Goal: Task Accomplishment & Management: Manage account settings

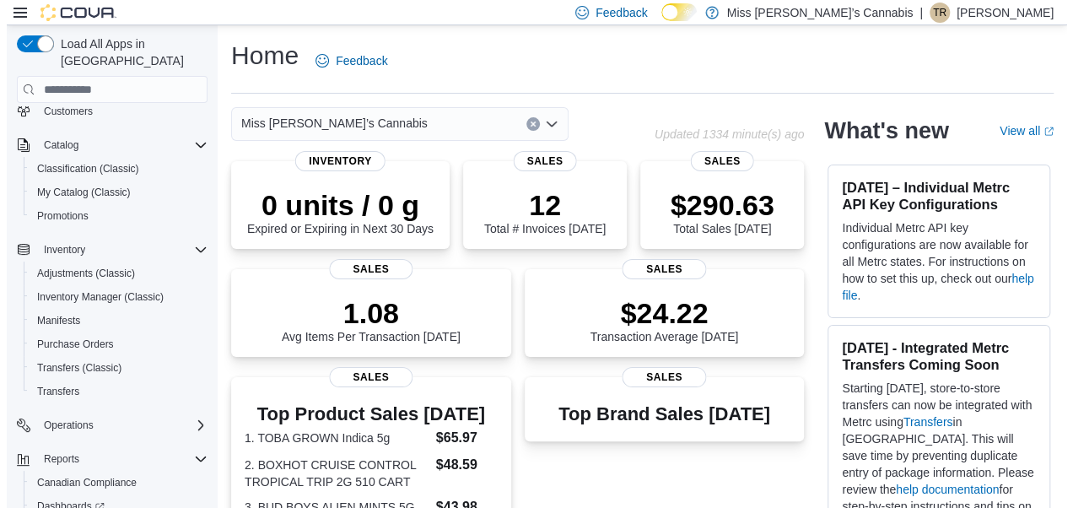
scroll to position [88, 0]
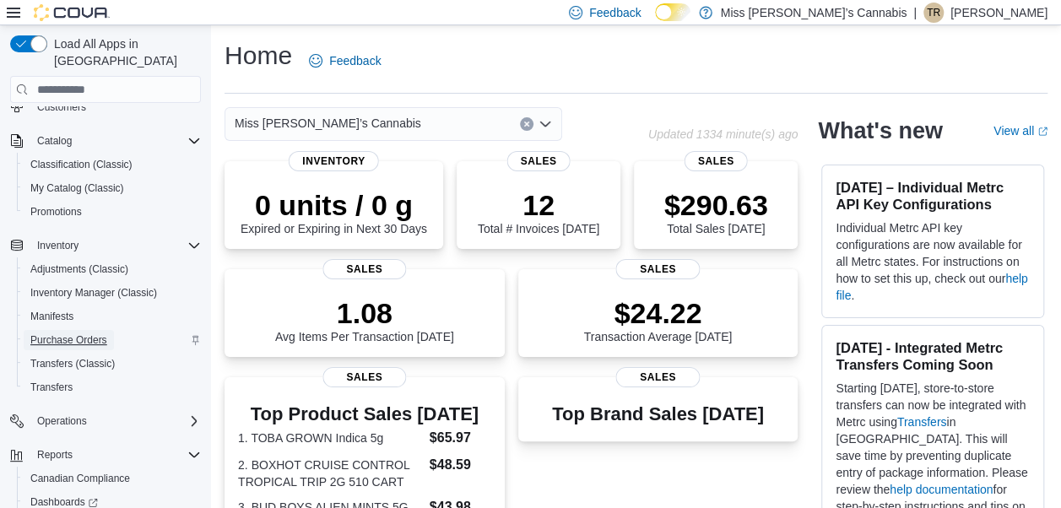
click at [68, 333] on span "Purchase Orders" at bounding box center [68, 340] width 77 height 14
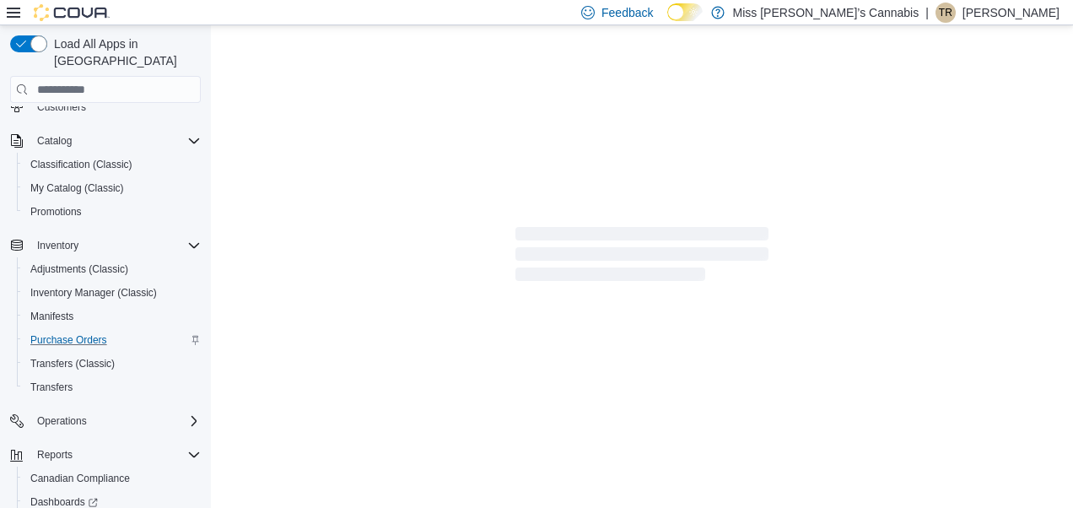
scroll to position [88, 0]
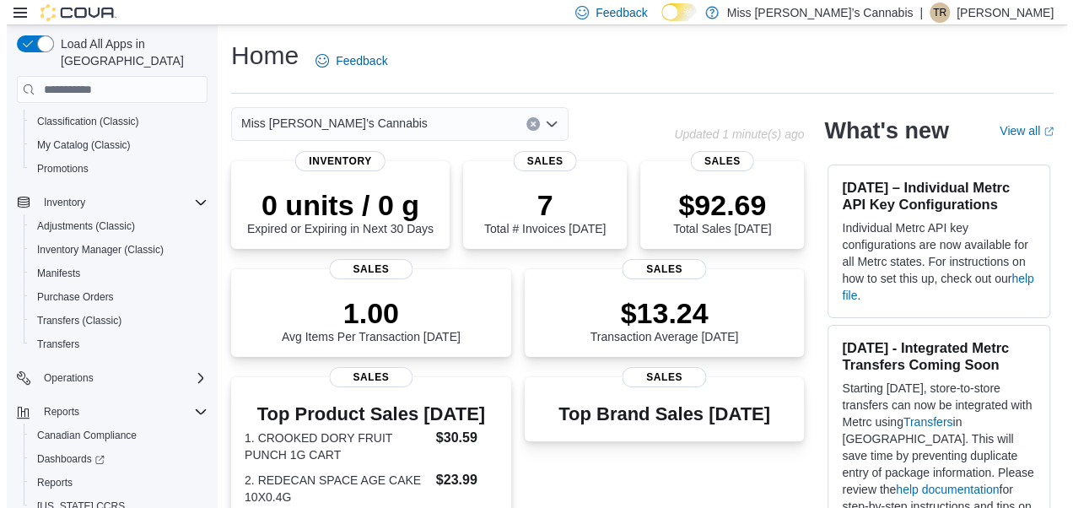
scroll to position [149, 0]
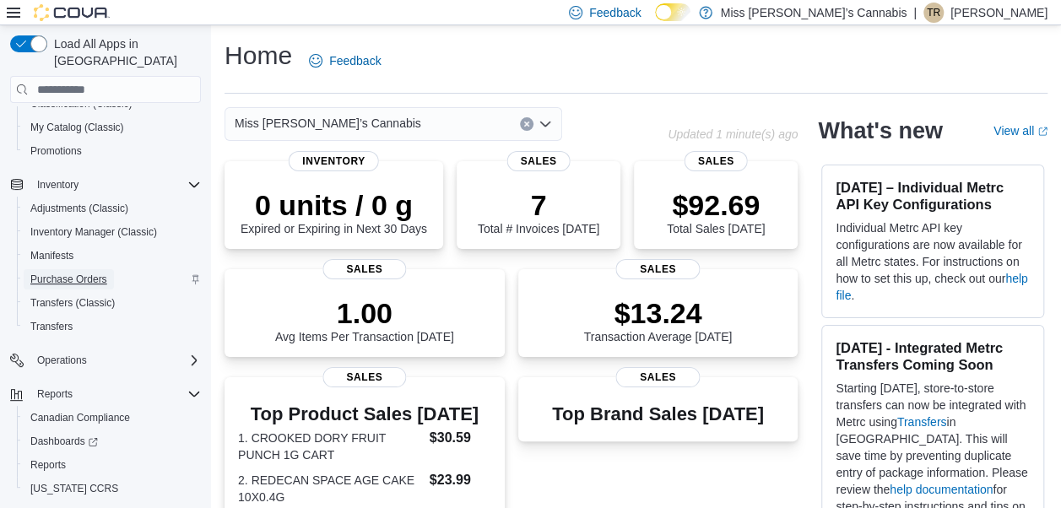
click at [89, 273] on span "Purchase Orders" at bounding box center [68, 280] width 77 height 14
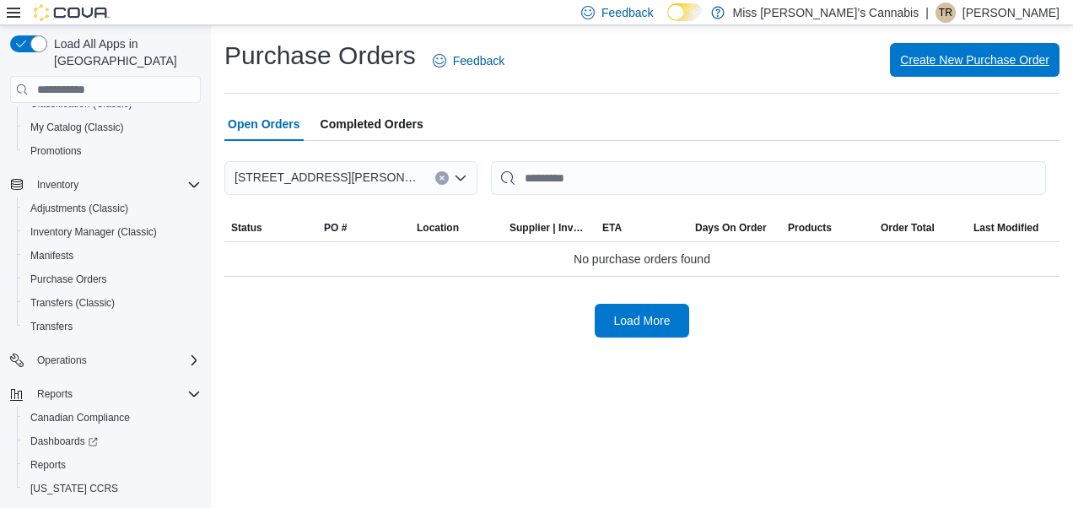
click at [925, 71] on span "Create New Purchase Order" at bounding box center [974, 60] width 149 height 34
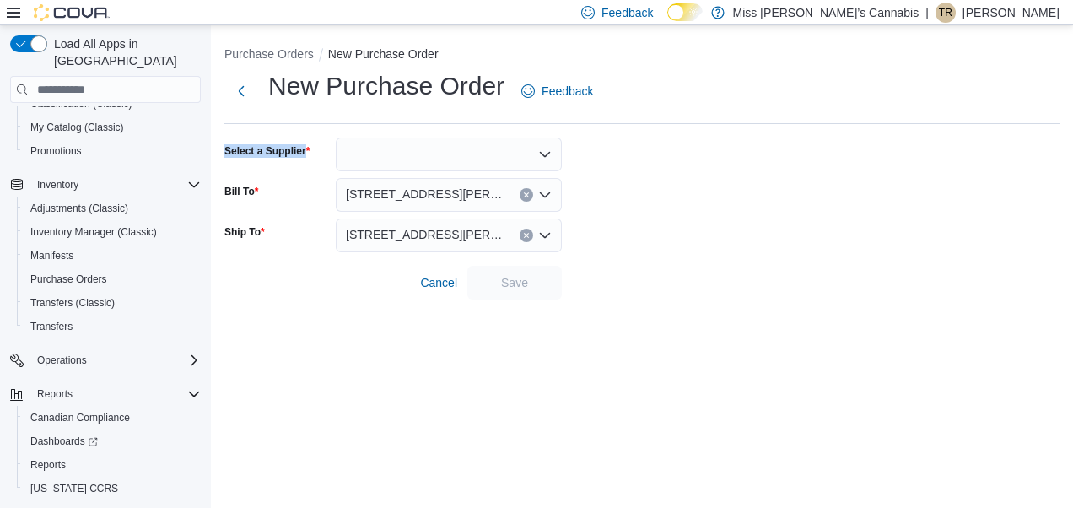
drag, startPoint x: 925, startPoint y: 71, endPoint x: 451, endPoint y: 151, distance: 480.1
click at [451, 151] on div "New Purchase Order Feedback Select a Supplier Bill To [STREET_ADDRESS][PERSON_N…" at bounding box center [641, 184] width 835 height 230
click at [451, 151] on div at bounding box center [449, 155] width 226 height 34
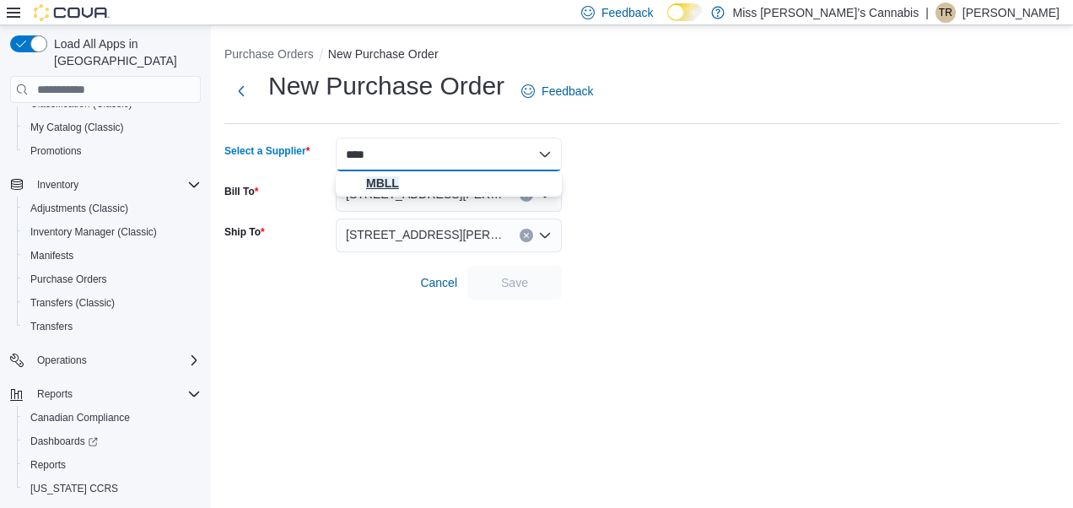
type input "****"
click at [407, 173] on button "MBLL" at bounding box center [449, 183] width 226 height 24
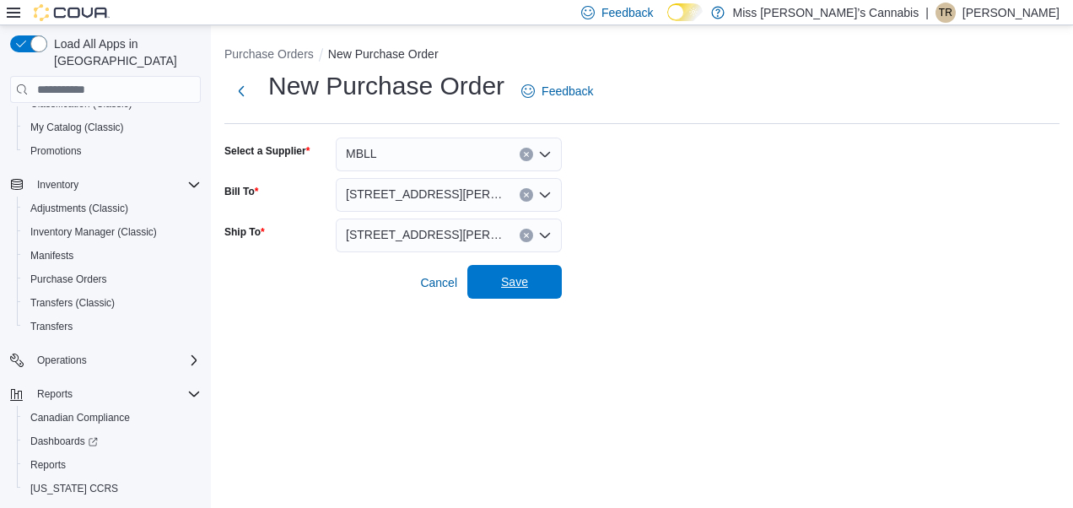
click at [508, 284] on span "Save" at bounding box center [514, 281] width 27 height 17
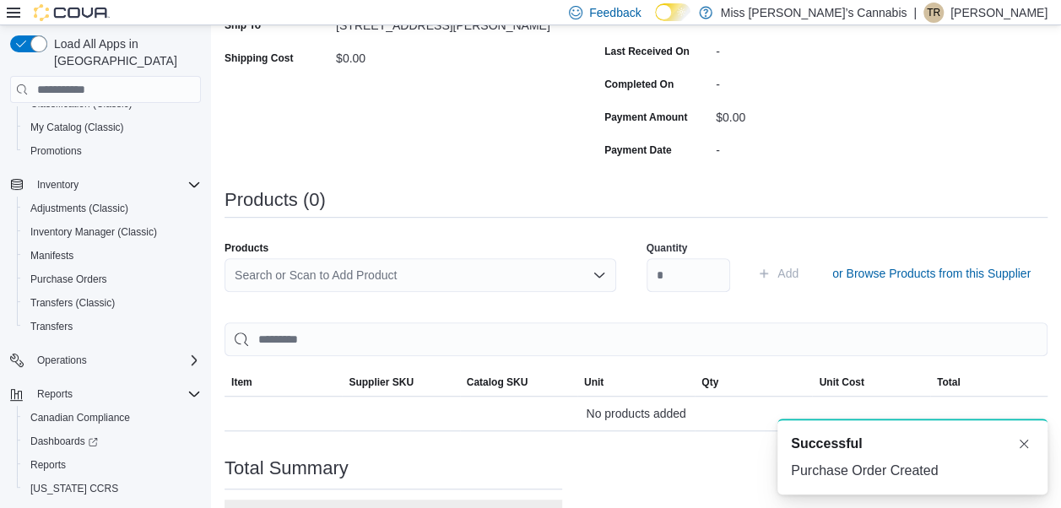
scroll to position [349, 0]
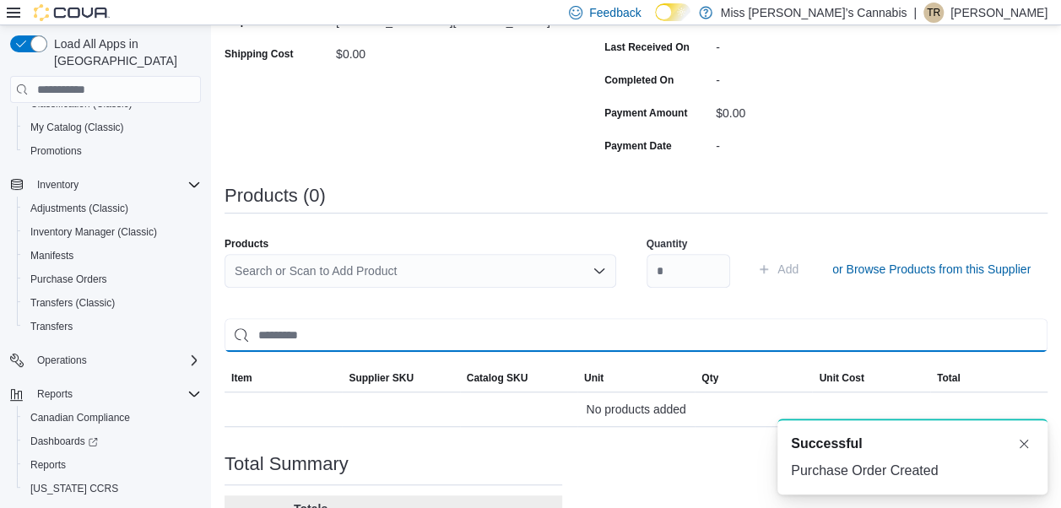
click at [338, 339] on input "search" at bounding box center [635, 335] width 823 height 34
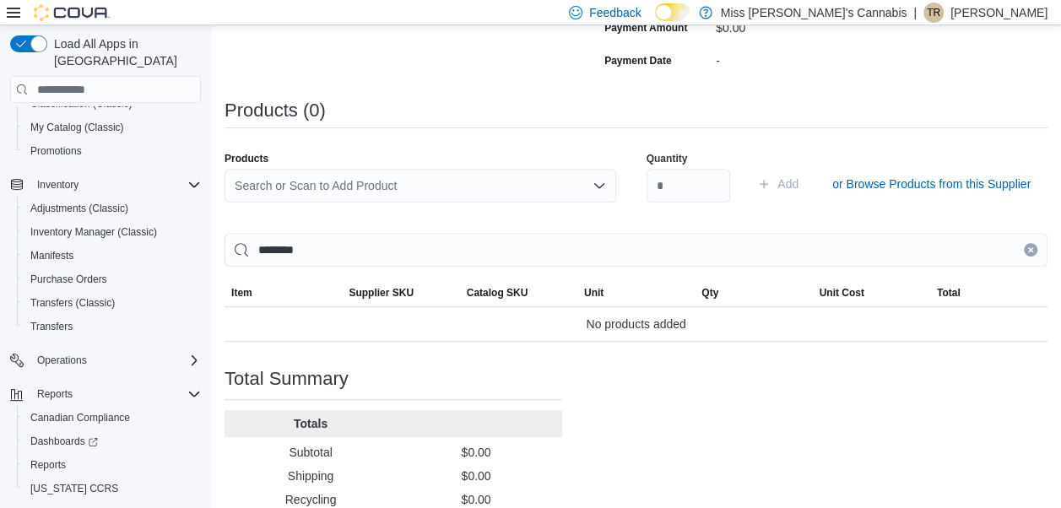
scroll to position [439, 0]
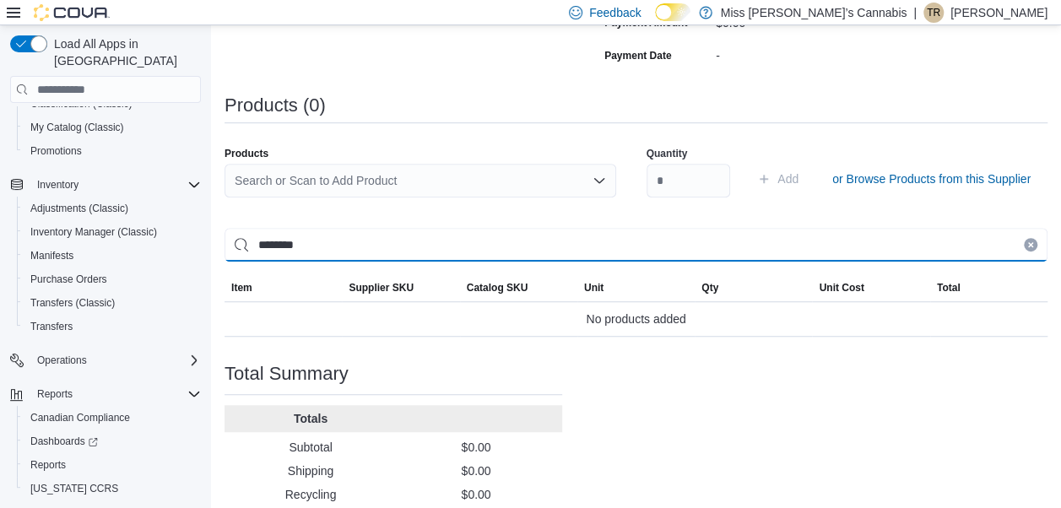
click at [340, 240] on input "********" at bounding box center [635, 245] width 823 height 34
type input "*"
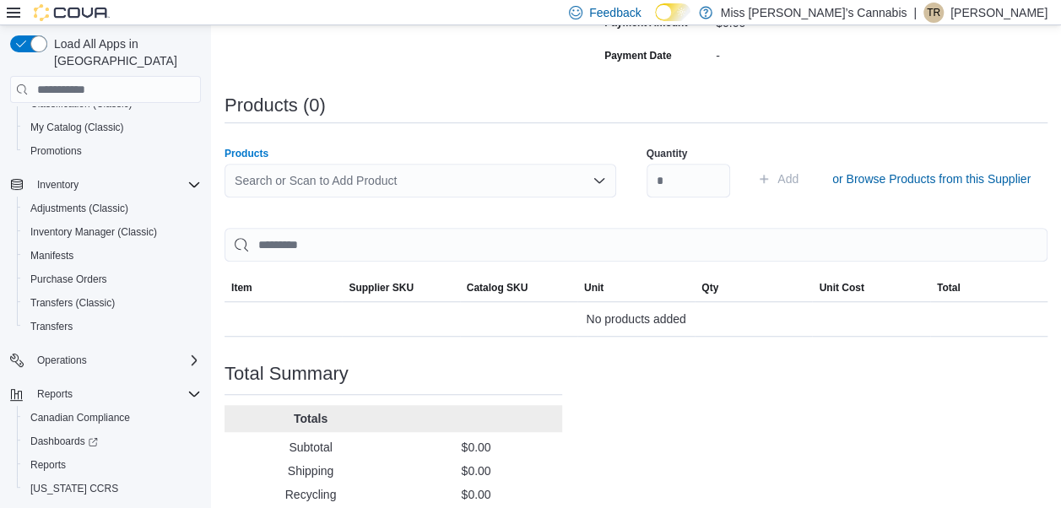
click at [312, 170] on div "Search or Scan to Add Product" at bounding box center [420, 181] width 392 height 34
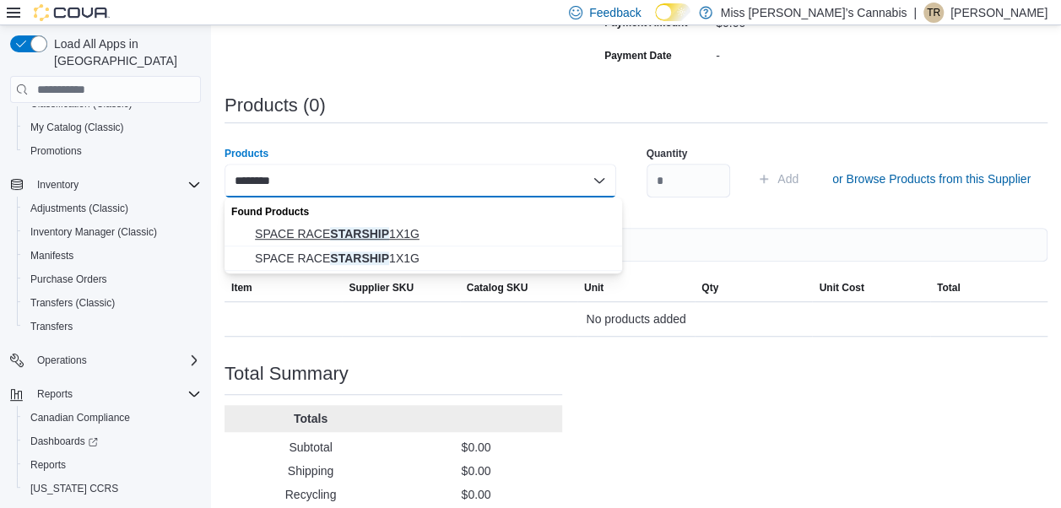
type input "********"
click at [345, 235] on span "SPACE RACE STARSHIP 1X1G" at bounding box center [433, 233] width 357 height 17
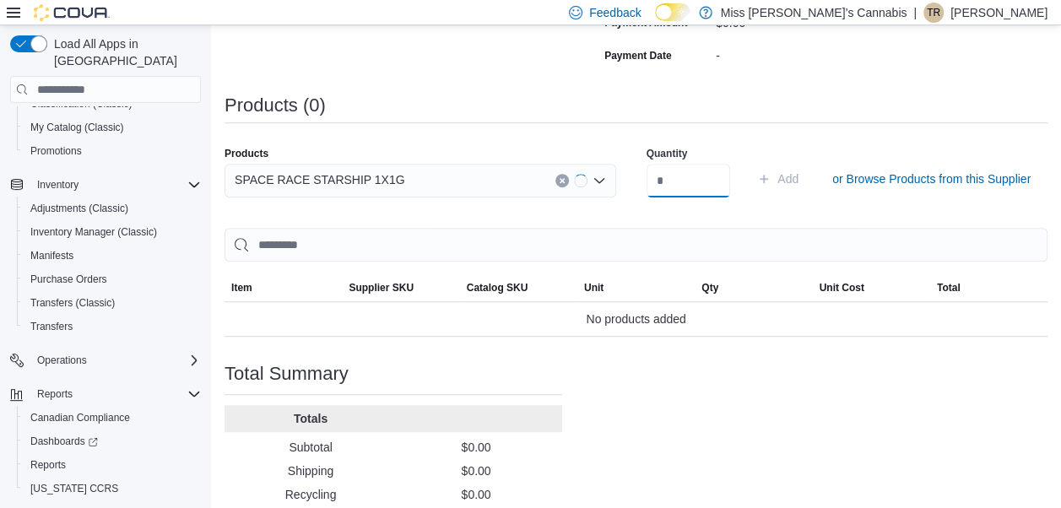
click at [665, 186] on input "number" at bounding box center [688, 181] width 84 height 34
type input "**"
click at [797, 175] on span "Add" at bounding box center [787, 178] width 21 height 17
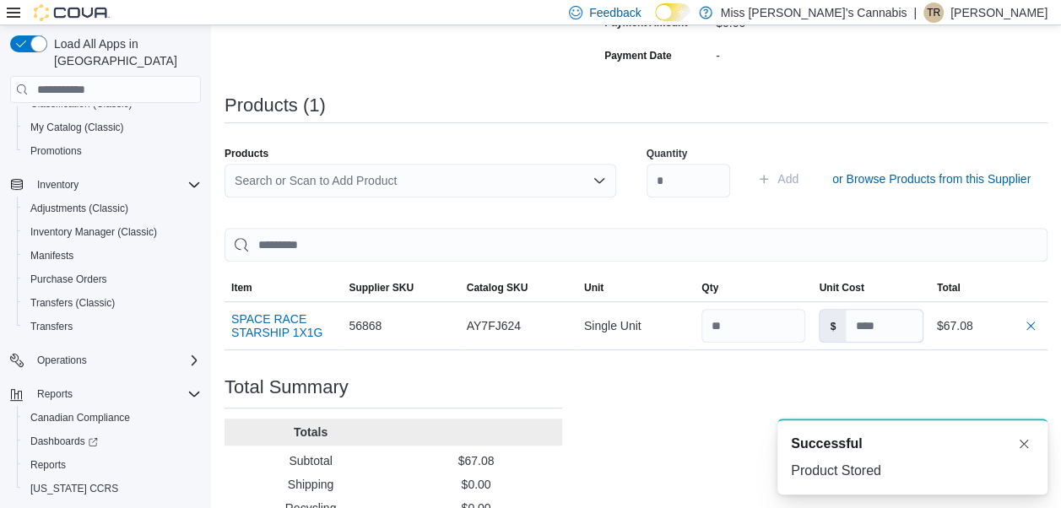
scroll to position [0, 0]
click at [377, 176] on div "Search or Scan to Add Product" at bounding box center [420, 181] width 392 height 34
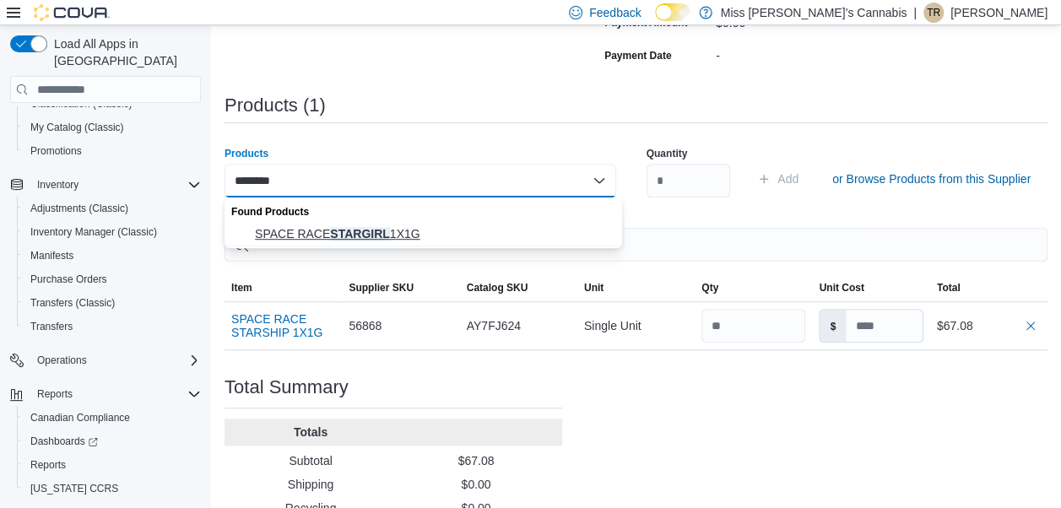
type input "********"
click at [334, 226] on span "SPACE RACE STARGIRL 1X1G" at bounding box center [433, 233] width 357 height 17
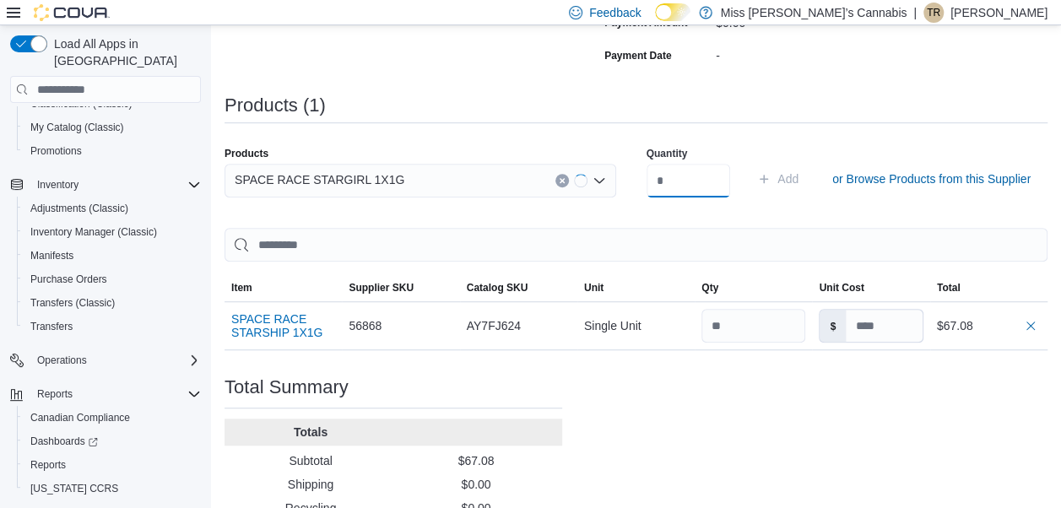
click at [690, 181] on input "number" at bounding box center [688, 181] width 84 height 34
type input "**"
click at [791, 179] on span "Add" at bounding box center [787, 178] width 21 height 17
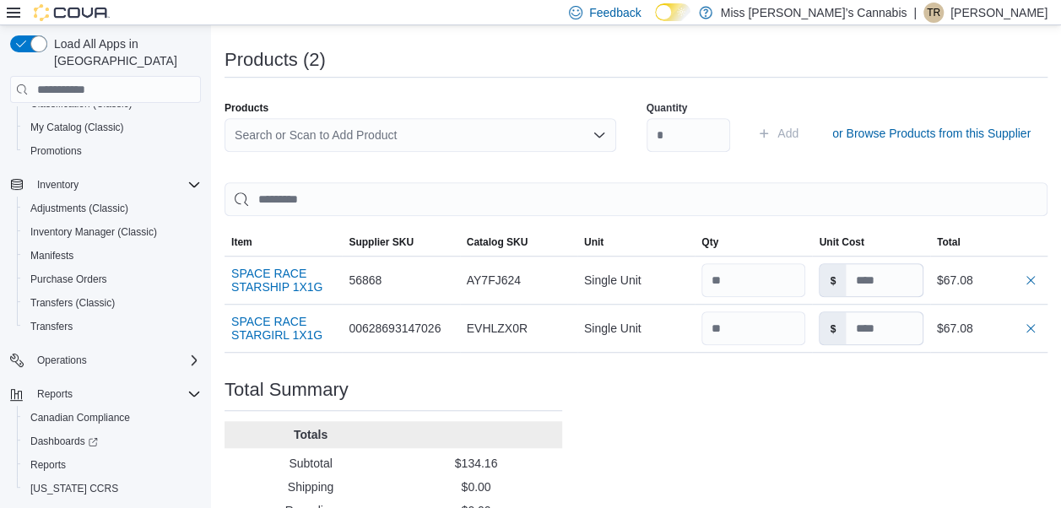
scroll to position [487, 0]
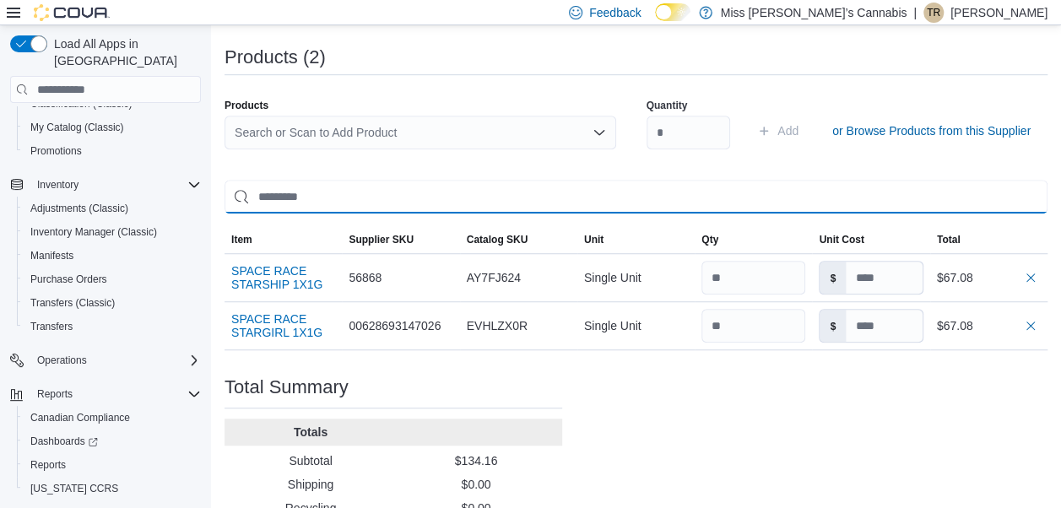
click at [791, 180] on input "search" at bounding box center [635, 197] width 823 height 34
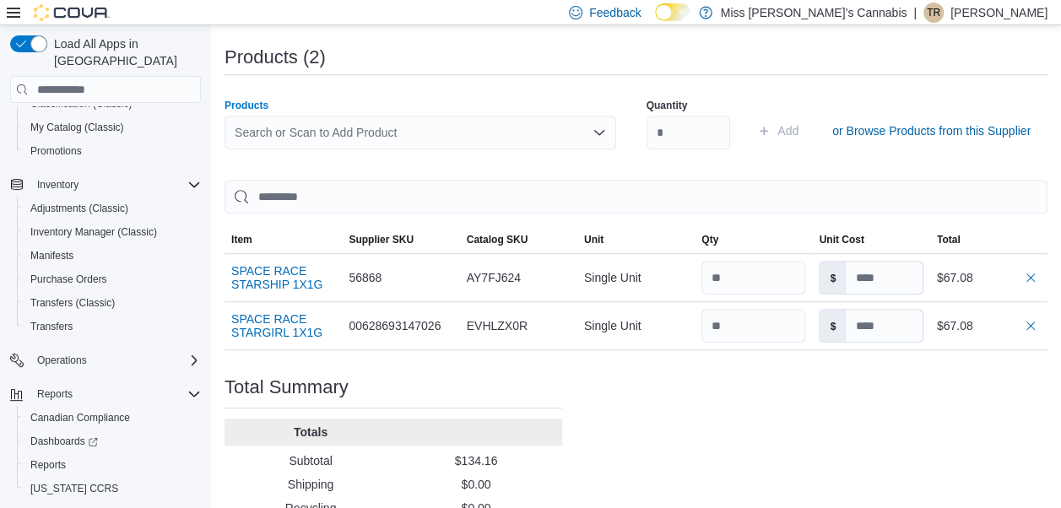
click at [428, 135] on div "Search or Scan to Add Product" at bounding box center [420, 133] width 392 height 34
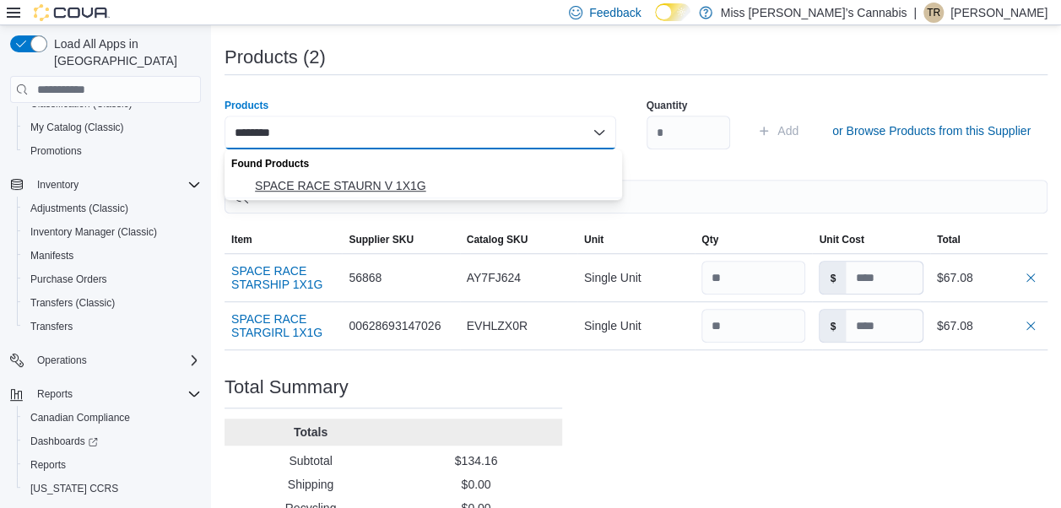
type input "********"
click at [384, 187] on span "SPACE RACE STAURN V 1X1G" at bounding box center [433, 185] width 357 height 17
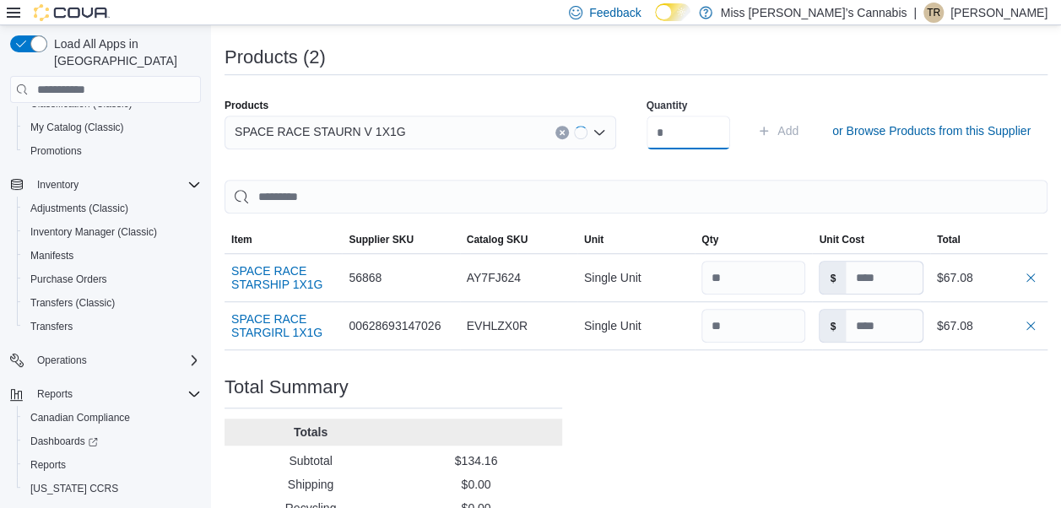
click at [682, 125] on input "number" at bounding box center [688, 133] width 84 height 34
type input "**"
click at [797, 135] on span "Add" at bounding box center [787, 130] width 21 height 17
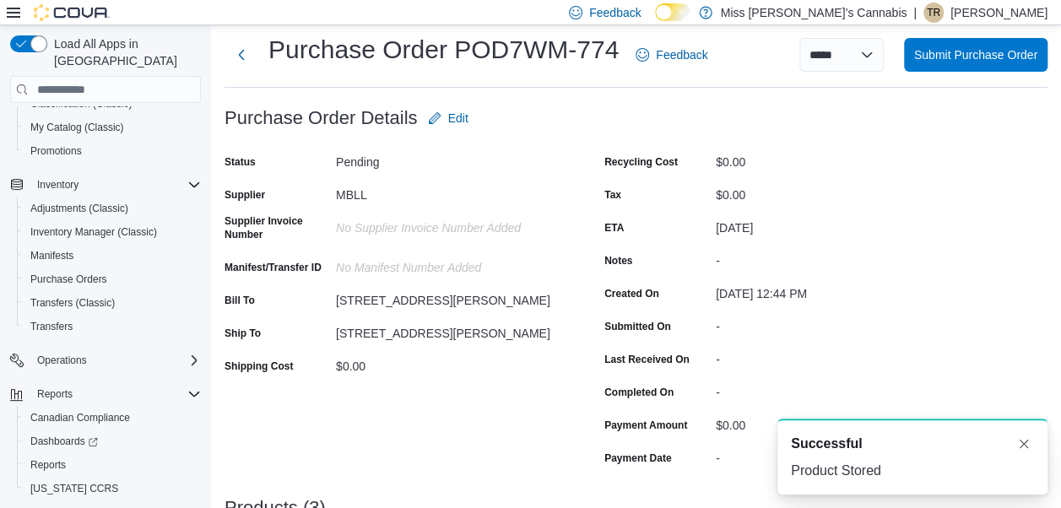
scroll to position [30, 0]
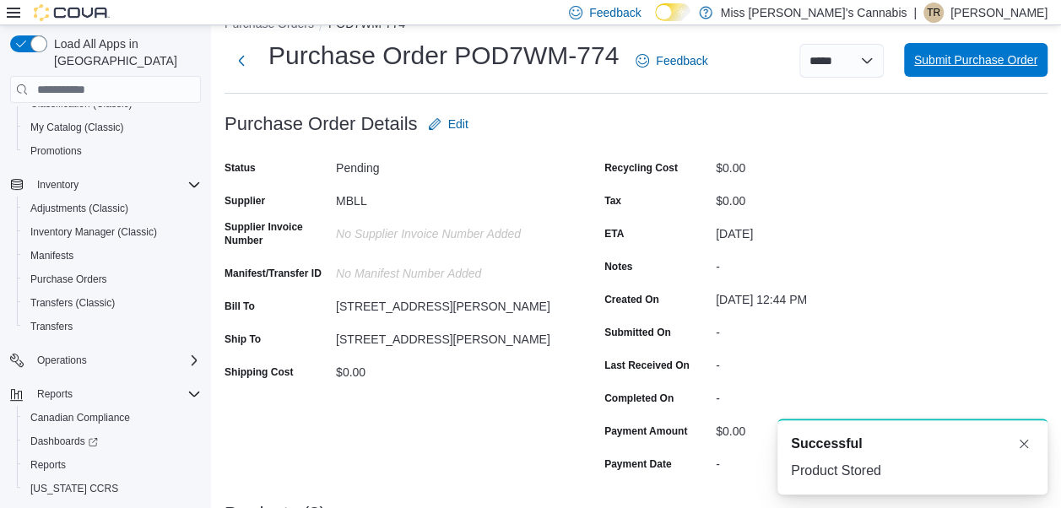
click at [973, 72] on span "Submit Purchase Order" at bounding box center [975, 60] width 123 height 34
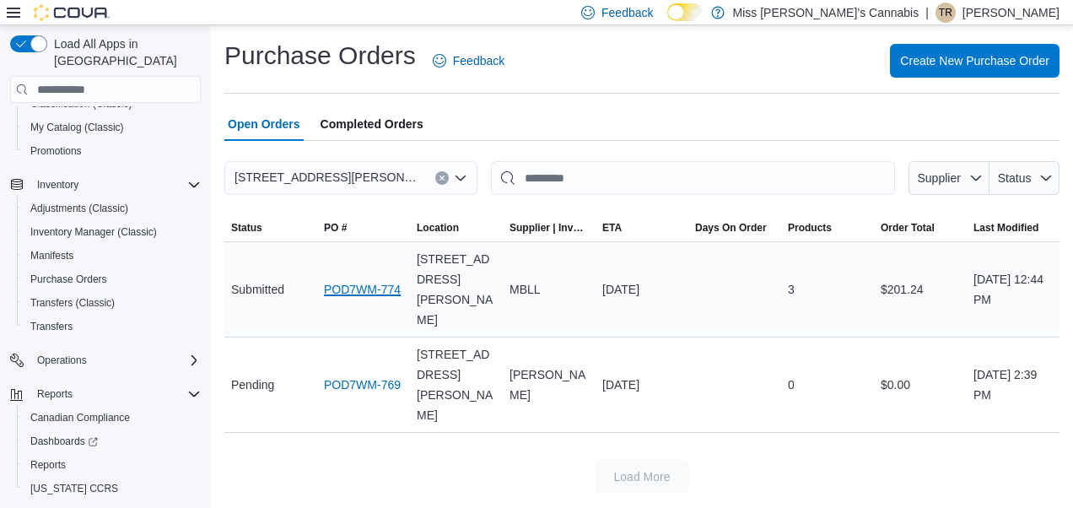
click at [362, 279] on link "POD7WM-774" at bounding box center [362, 289] width 77 height 20
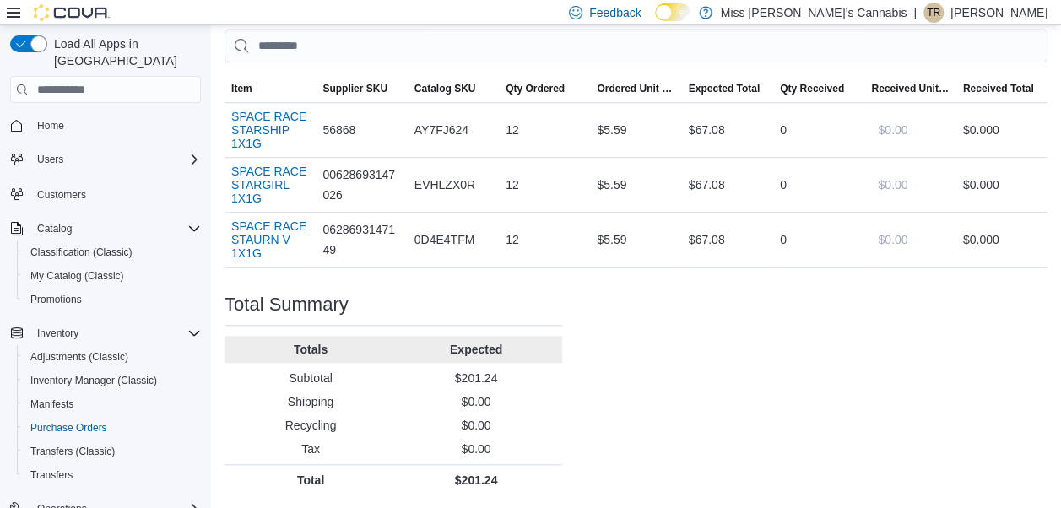
scroll to position [376, 0]
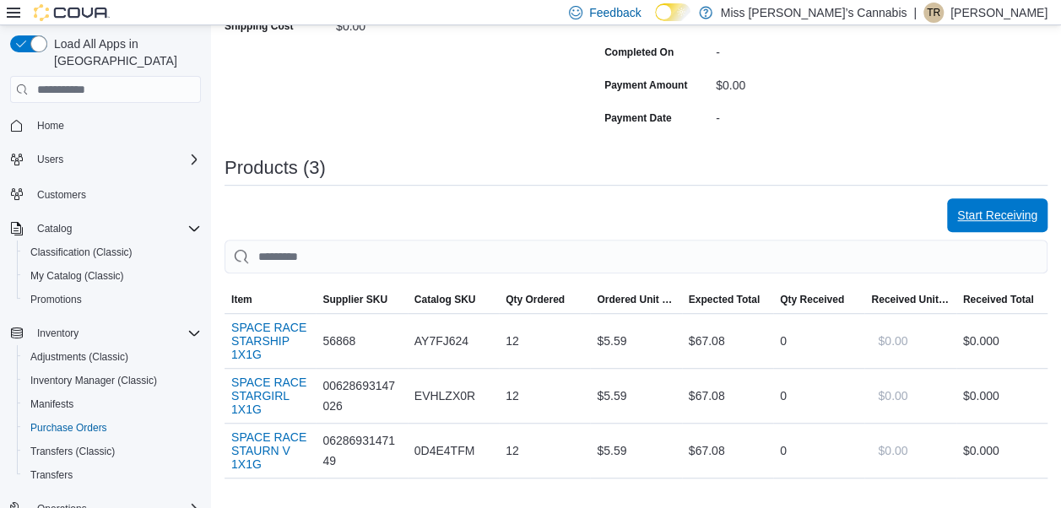
click at [967, 215] on button "Start Receiving" at bounding box center [997, 215] width 100 height 34
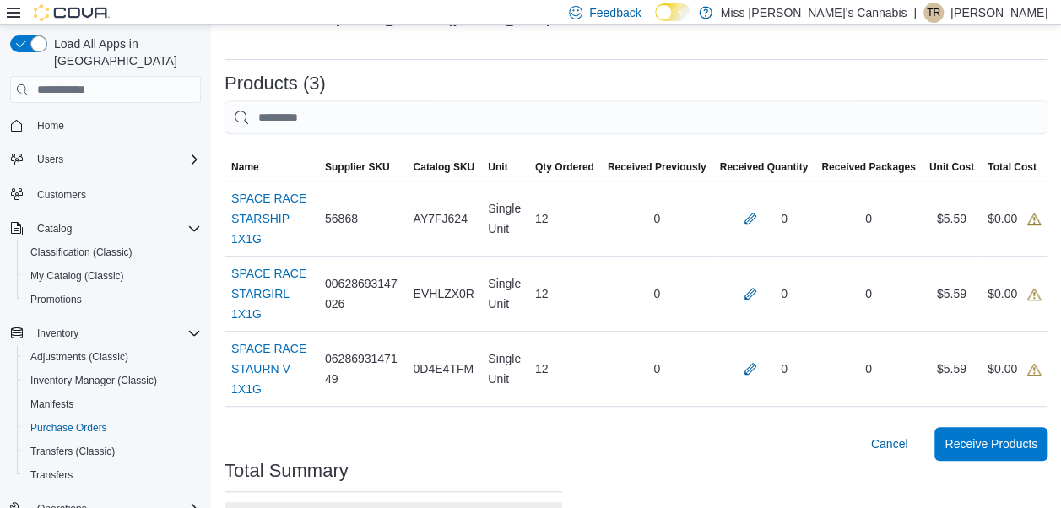
scroll to position [348, 0]
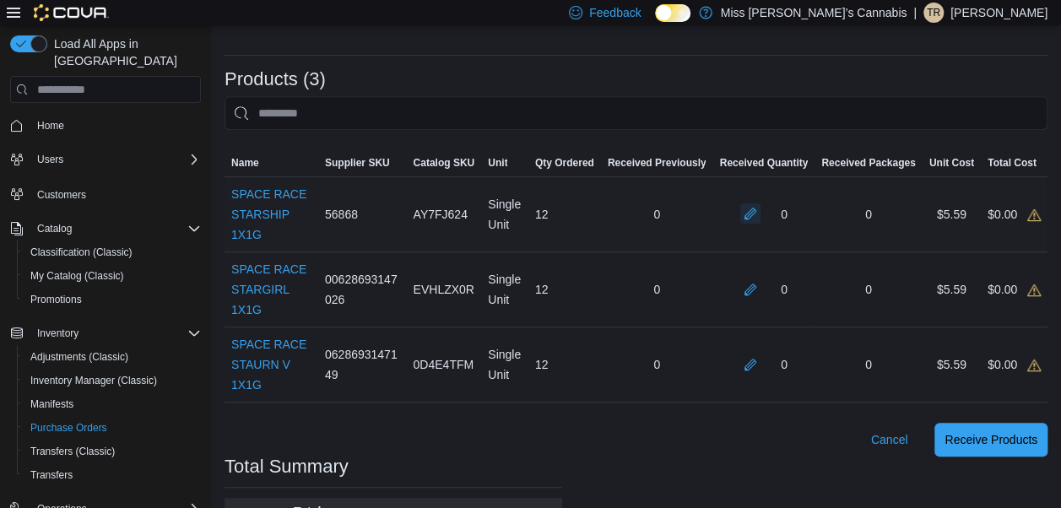
click at [760, 221] on button "button" at bounding box center [750, 213] width 20 height 20
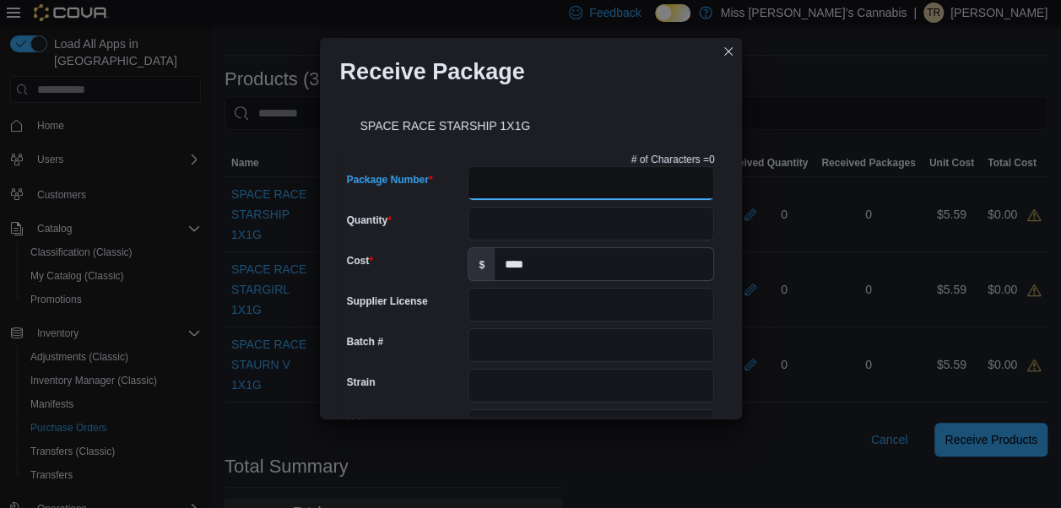
click at [581, 174] on input "Package Number" at bounding box center [590, 183] width 246 height 34
type input "**********"
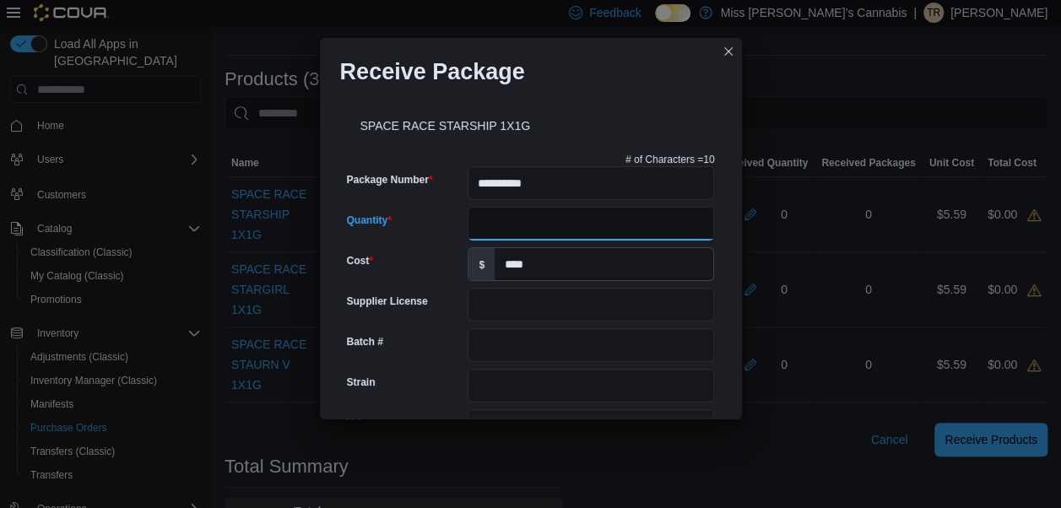
type input "**"
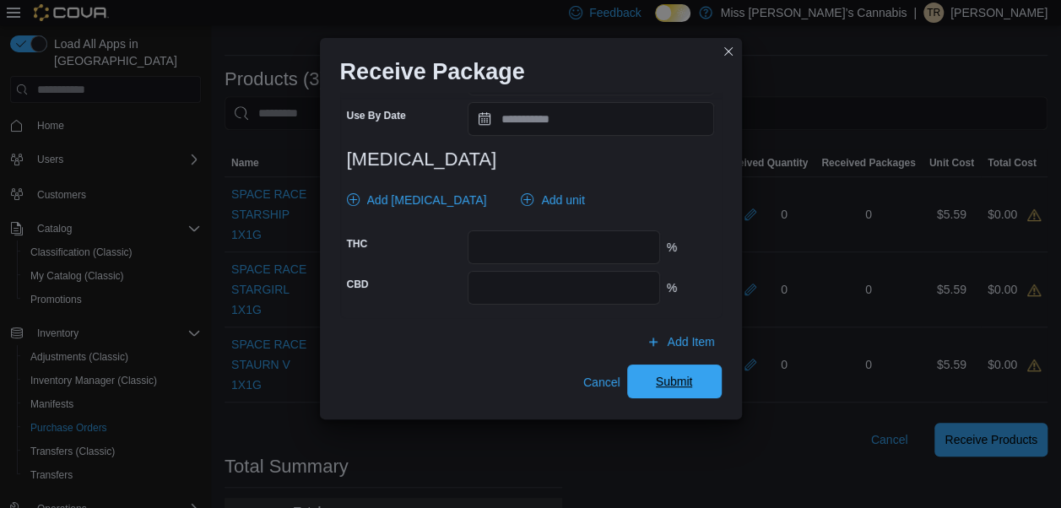
click at [679, 375] on span "Submit" at bounding box center [674, 381] width 37 height 17
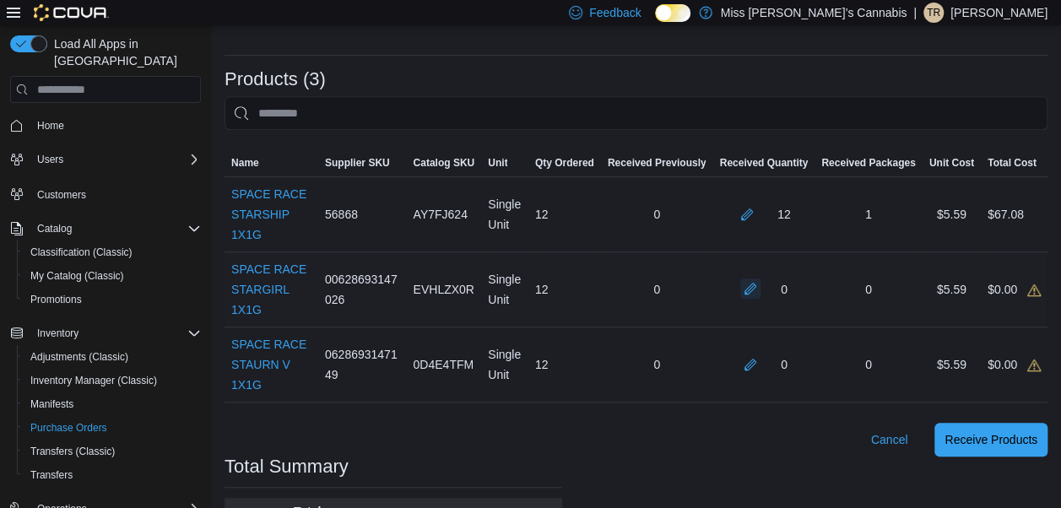
click at [760, 292] on button "button" at bounding box center [750, 288] width 20 height 20
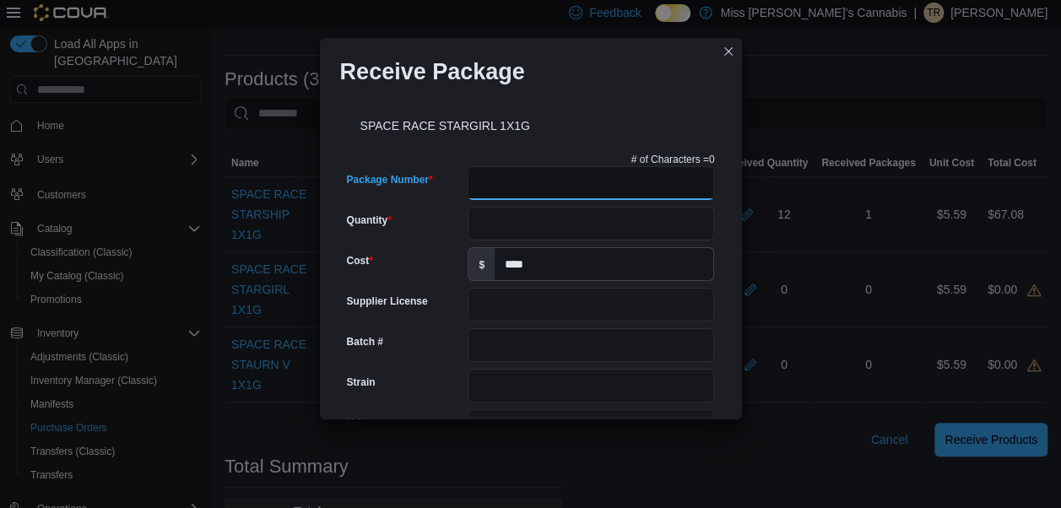
click at [553, 172] on input "Package Number" at bounding box center [590, 183] width 246 height 34
type input "**********"
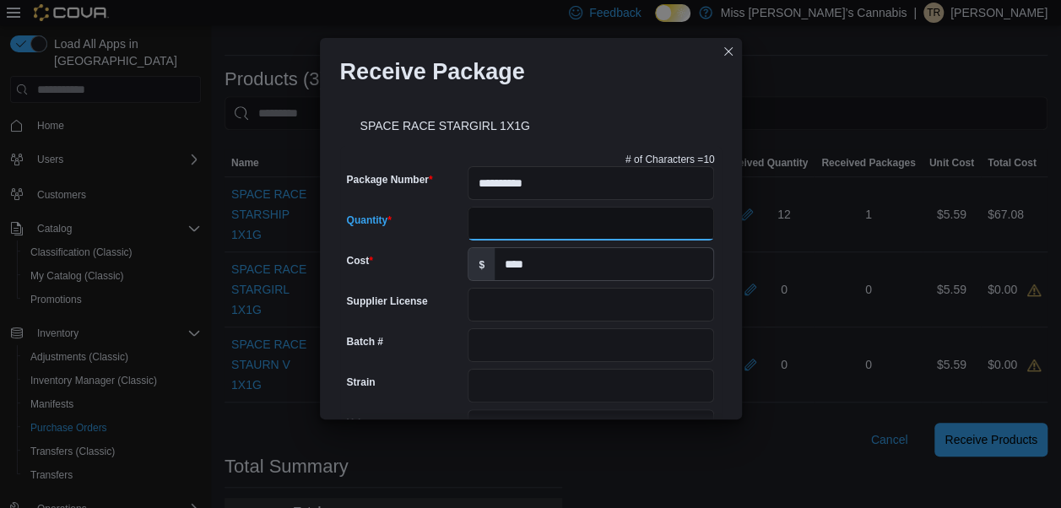
click at [478, 223] on input "Quantity" at bounding box center [590, 224] width 246 height 34
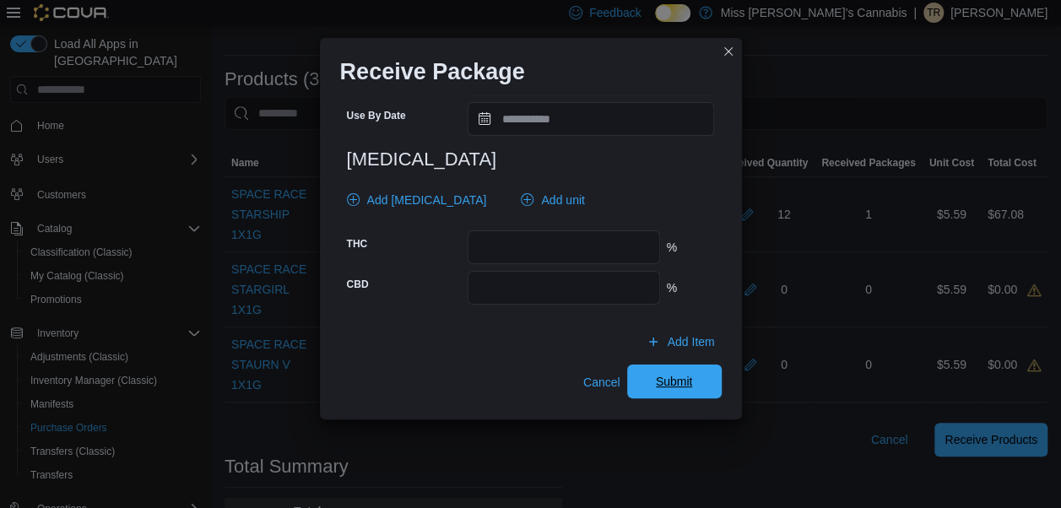
type input "**"
click at [670, 396] on span "Submit" at bounding box center [674, 382] width 74 height 34
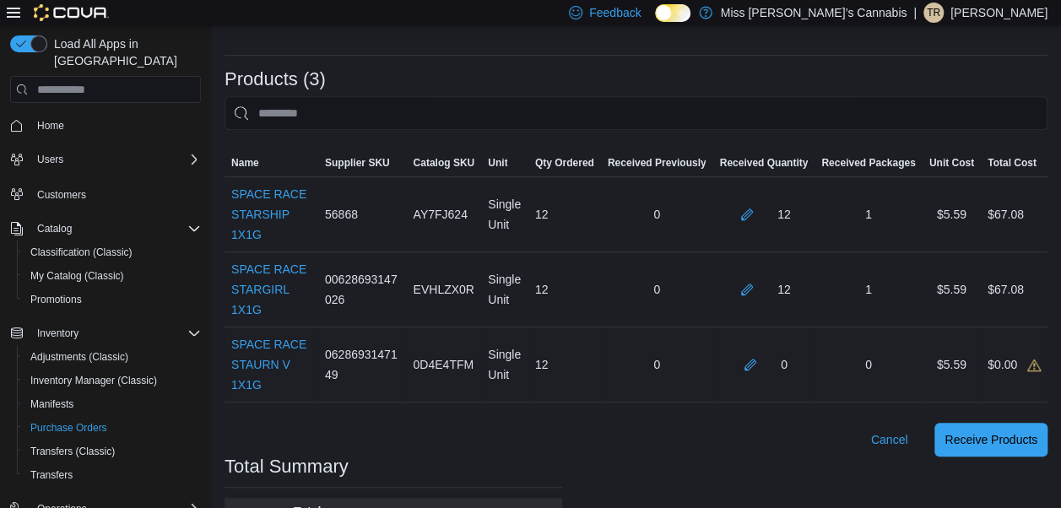
click at [749, 363] on div "0" at bounding box center [763, 364] width 89 height 20
click at [754, 365] on button "button" at bounding box center [750, 364] width 20 height 20
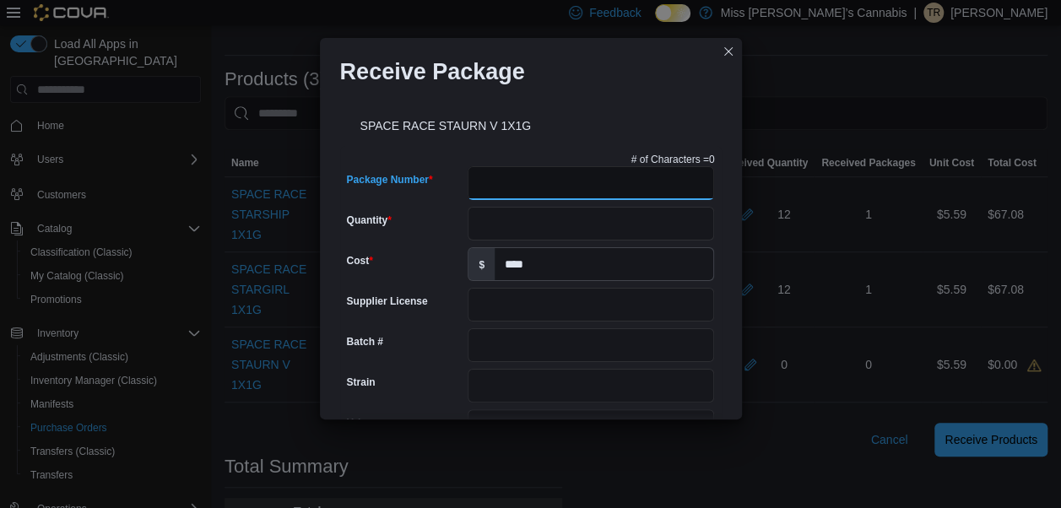
click at [624, 199] on input "Package Number" at bounding box center [590, 183] width 246 height 34
type input "**********"
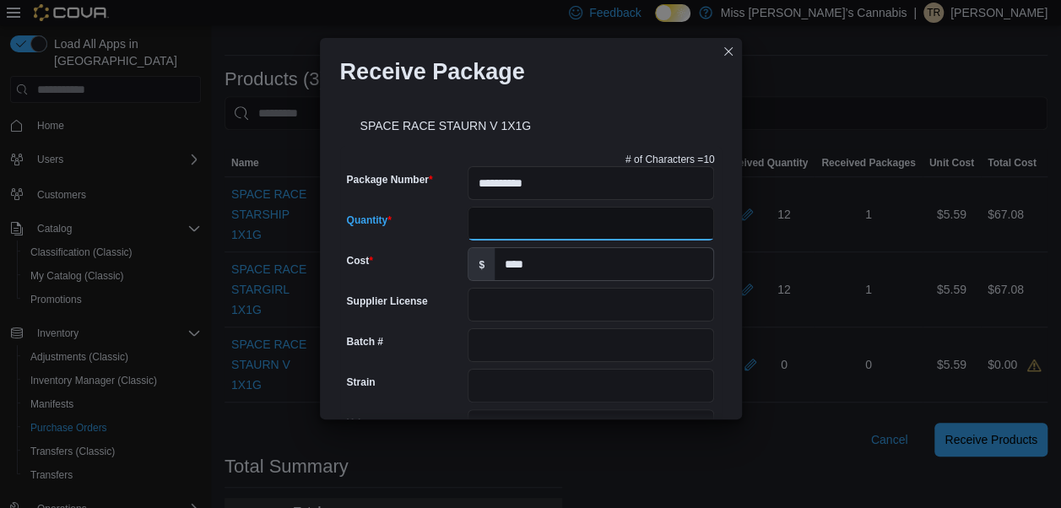
click at [477, 226] on input "Quantity" at bounding box center [590, 224] width 246 height 34
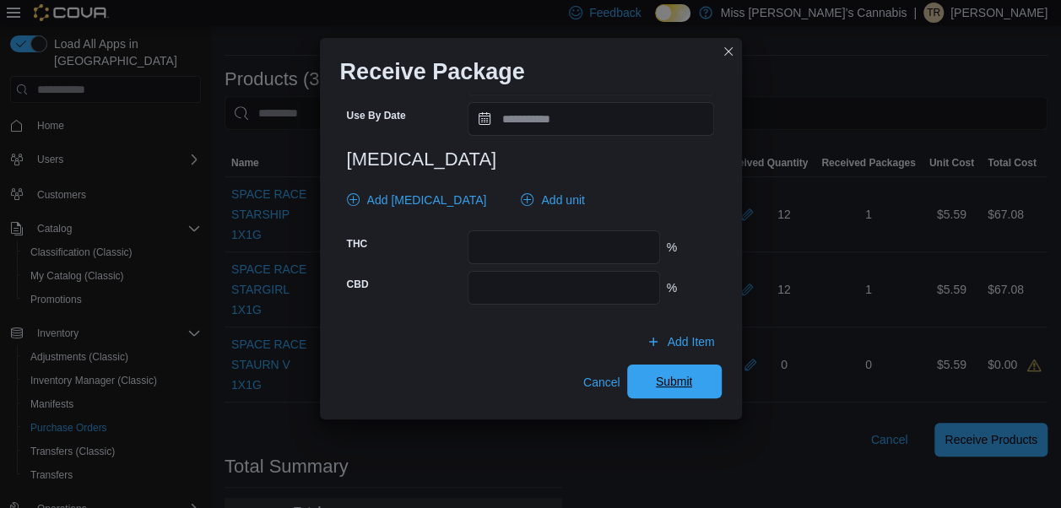
type input "**"
click at [658, 380] on span "Submit" at bounding box center [674, 381] width 37 height 17
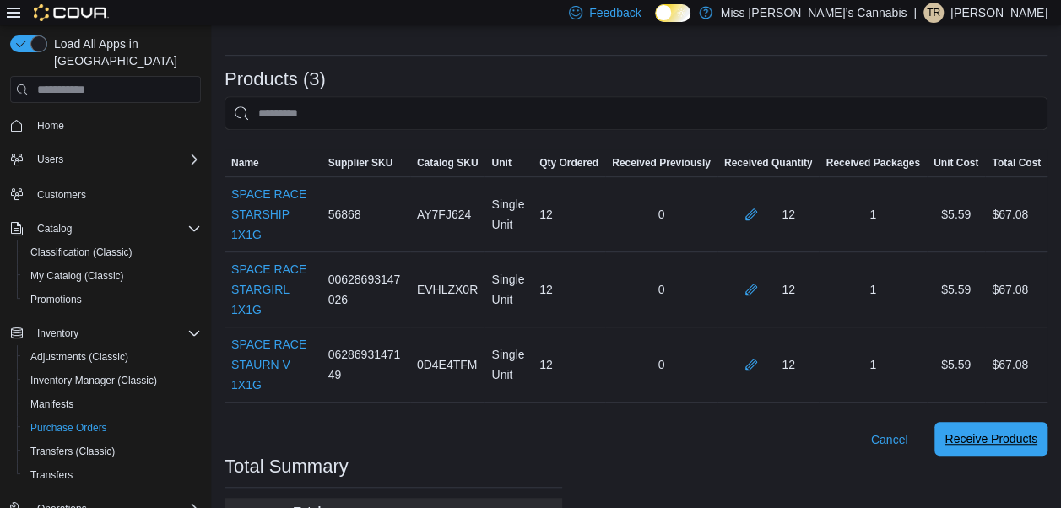
click at [992, 422] on span "Receive Products" at bounding box center [990, 439] width 93 height 34
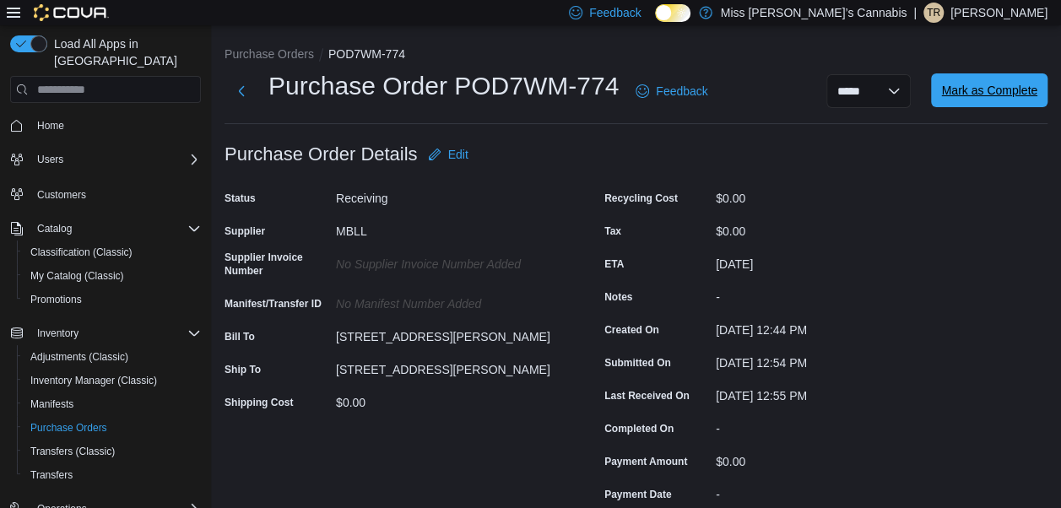
click at [987, 79] on span "Mark as Complete" at bounding box center [989, 90] width 96 height 34
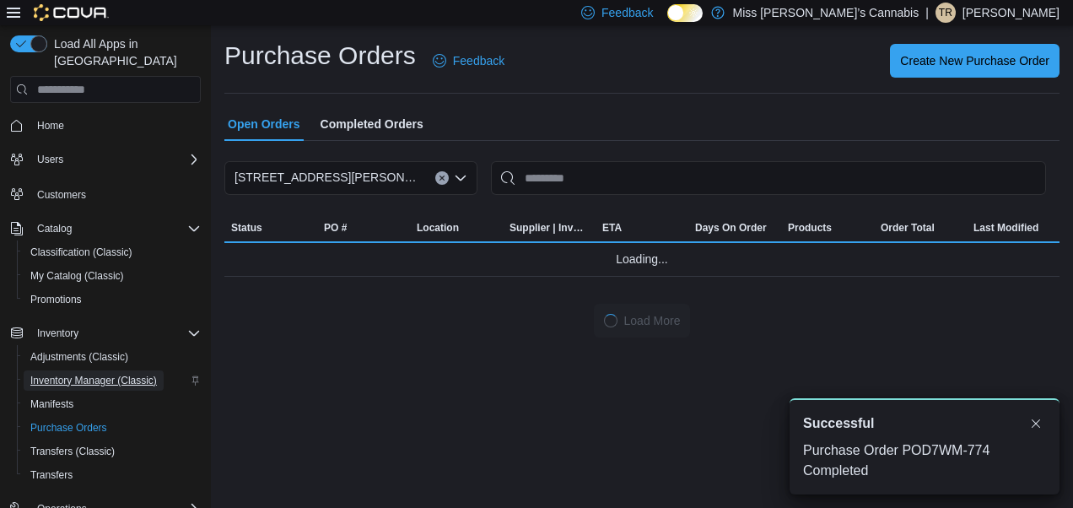
click at [81, 374] on span "Inventory Manager (Classic)" at bounding box center [93, 381] width 127 height 14
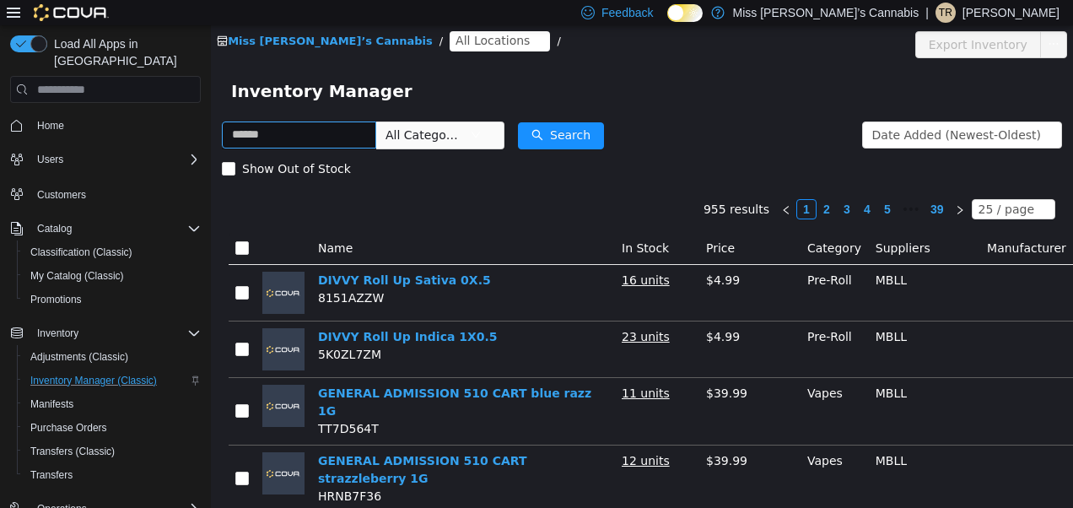
click at [322, 144] on input "text" at bounding box center [299, 135] width 154 height 27
type input "**********"
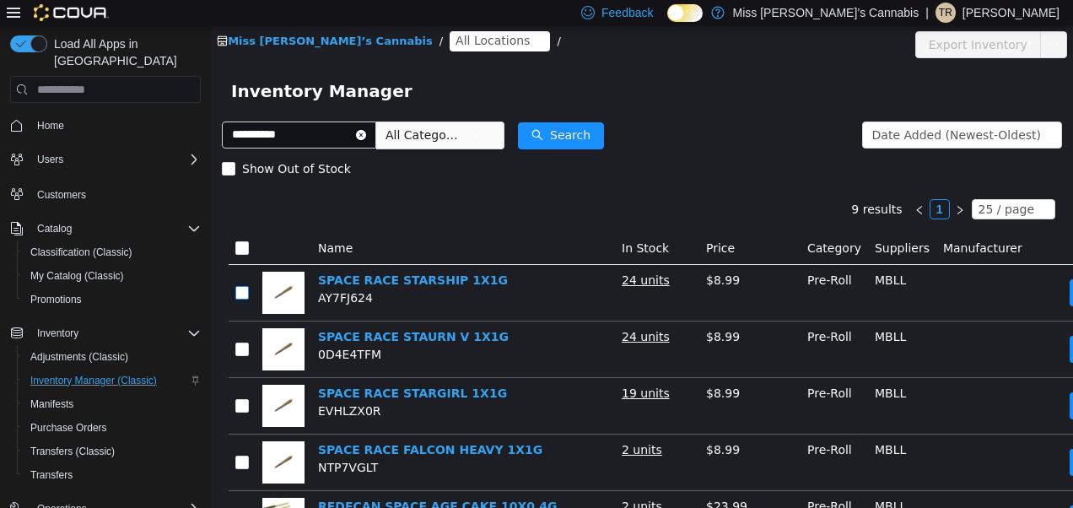
click at [245, 285] on label at bounding box center [242, 293] width 14 height 18
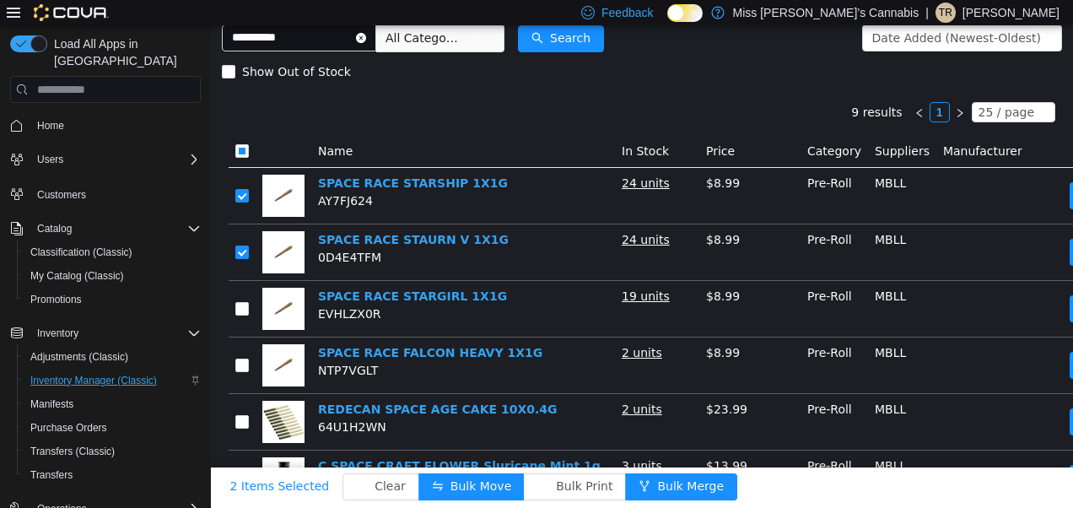
scroll to position [98, 0]
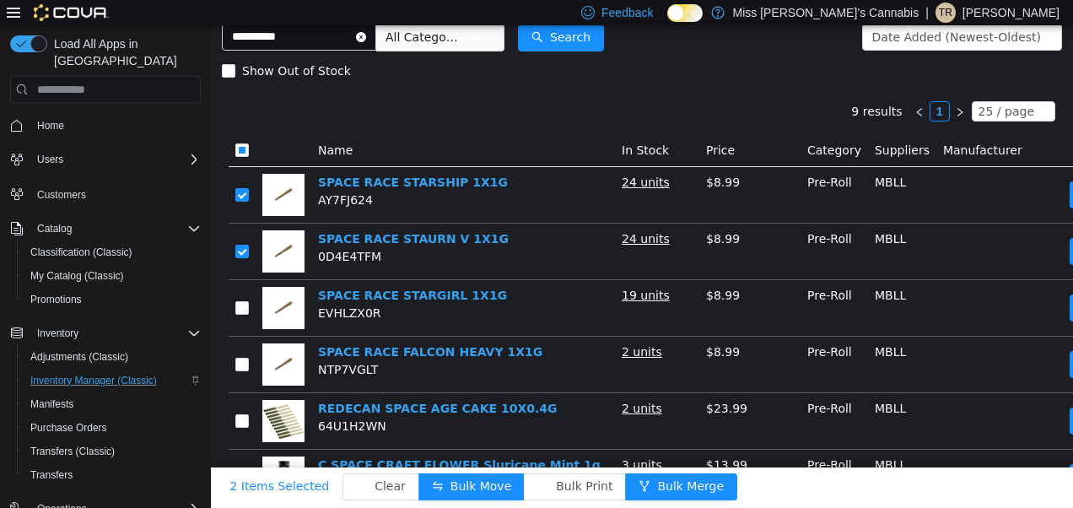
click at [239, 298] on td at bounding box center [242, 308] width 27 height 57
click at [440, 482] on button "Bulk Move" at bounding box center [472, 486] width 106 height 27
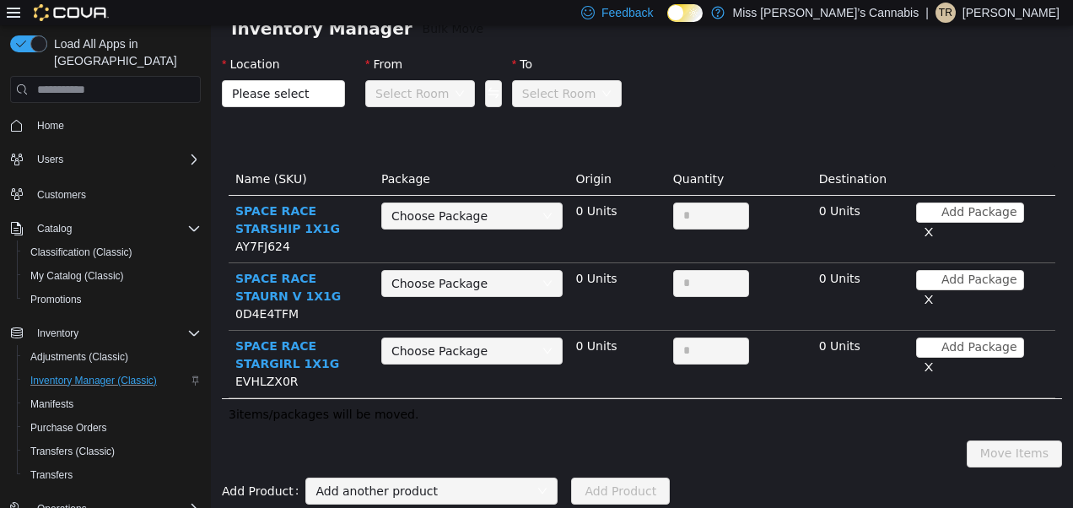
scroll to position [51, 0]
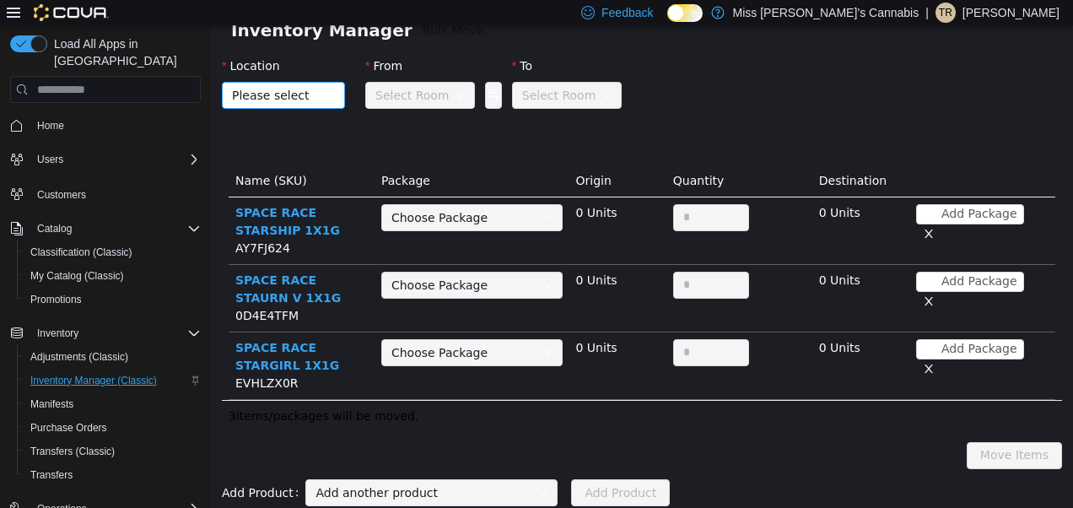
click at [316, 89] on span "Please select" at bounding box center [278, 95] width 92 height 25
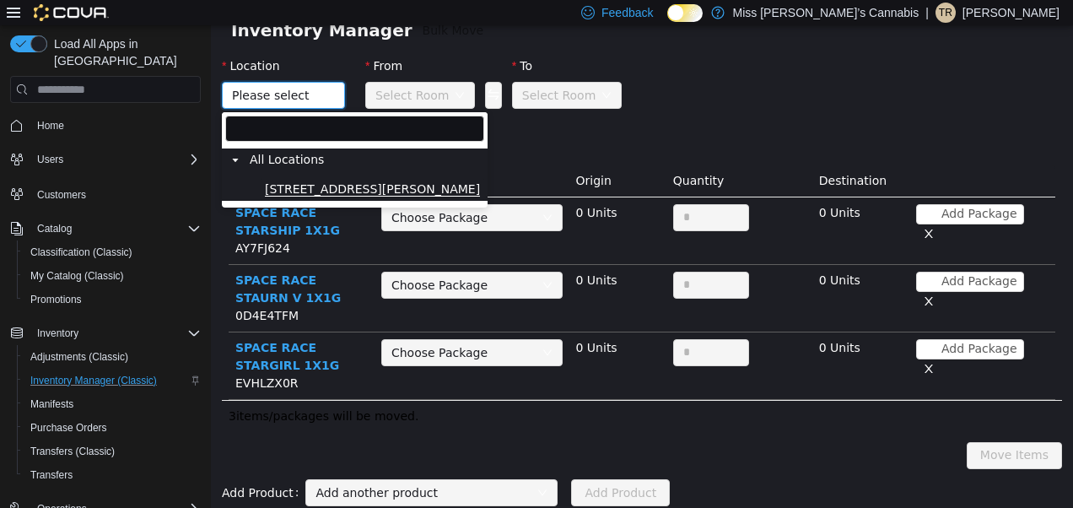
click at [302, 190] on span "[STREET_ADDRESS][PERSON_NAME]" at bounding box center [372, 189] width 215 height 14
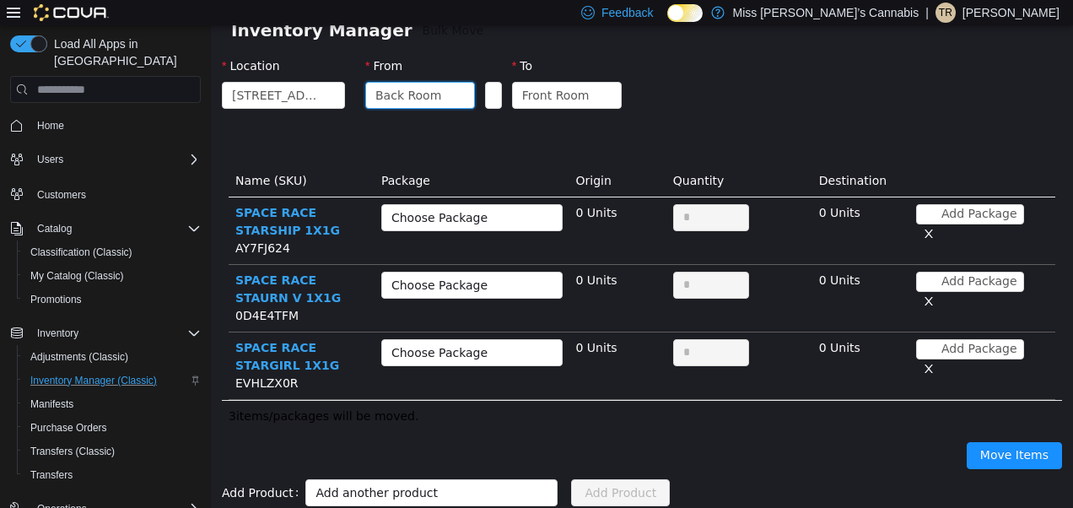
click at [410, 93] on div "Back Room" at bounding box center [409, 95] width 66 height 25
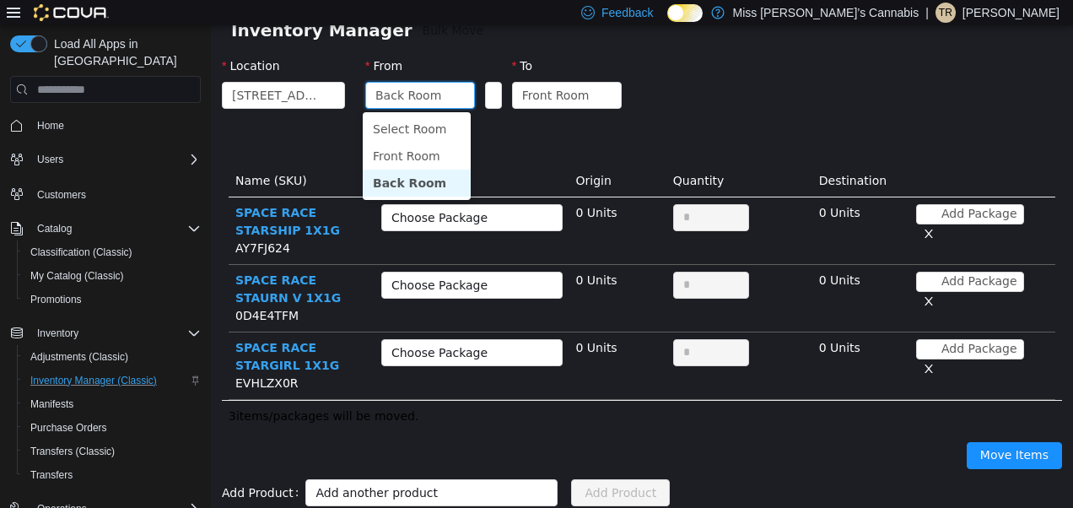
click at [410, 93] on div "Back Room" at bounding box center [409, 95] width 66 height 25
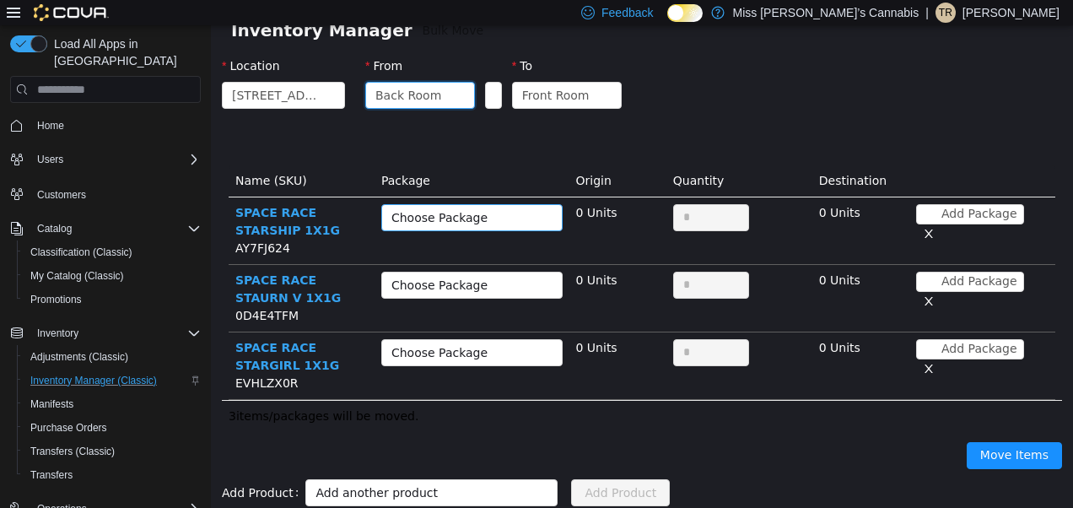
click at [484, 219] on div "Choose Package" at bounding box center [463, 217] width 143 height 17
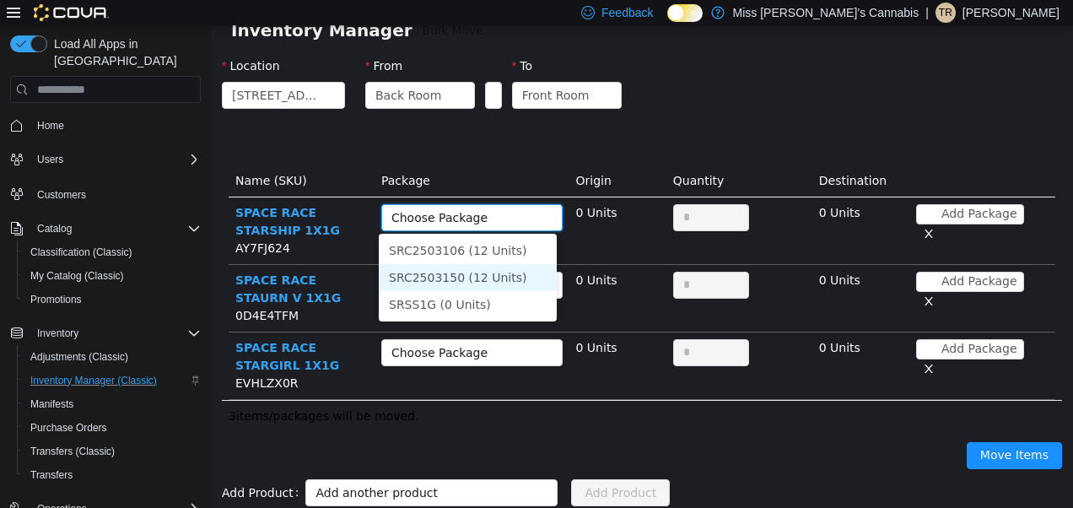
click at [481, 271] on li "SRC2503150 (12 Units)" at bounding box center [468, 277] width 178 height 27
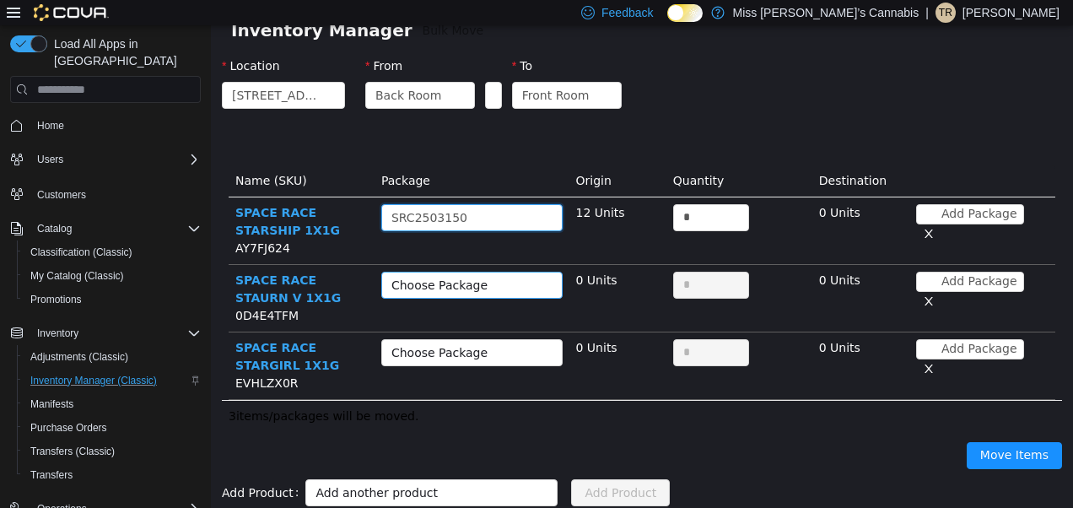
click at [478, 278] on div "Choose Package" at bounding box center [463, 285] width 143 height 17
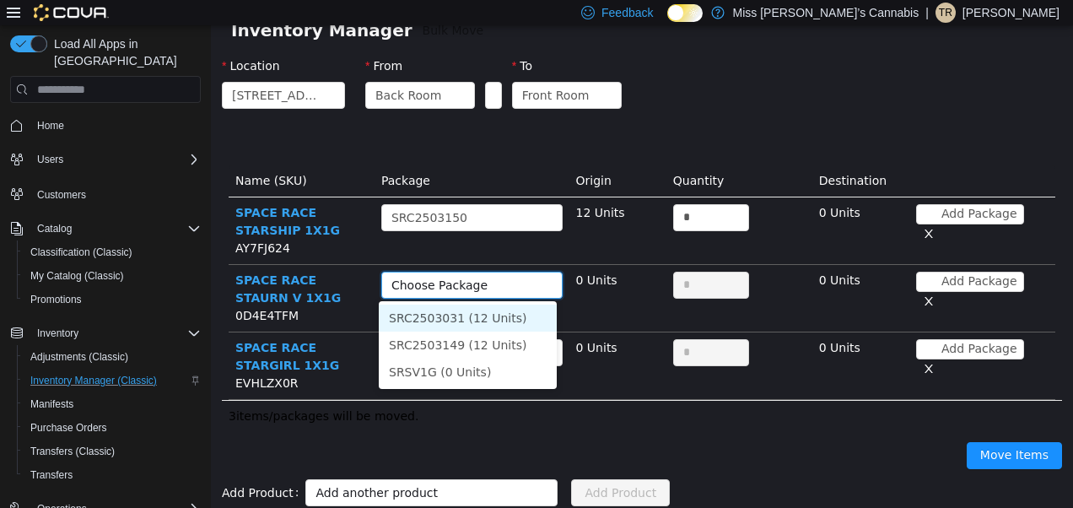
click at [478, 313] on li "SRC2503031 (12 Units)" at bounding box center [468, 318] width 178 height 27
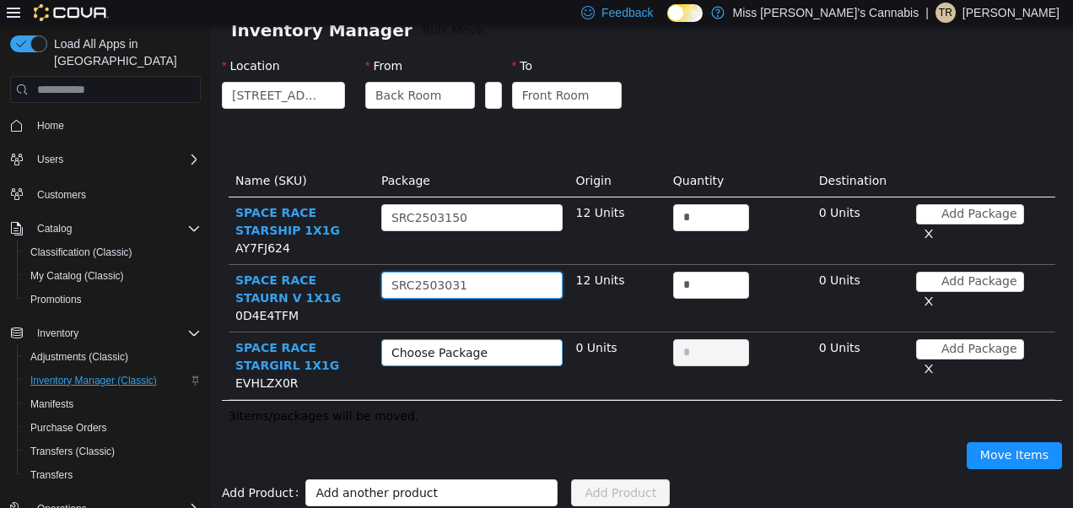
click at [464, 353] on div "Choose Package" at bounding box center [463, 352] width 143 height 17
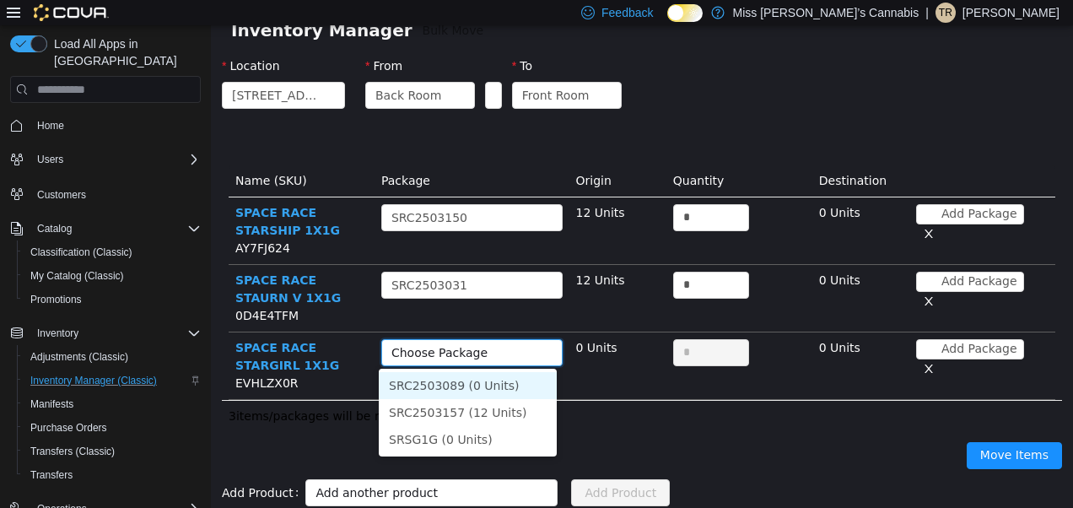
click at [462, 387] on li "SRC2503089 (0 Units)" at bounding box center [468, 385] width 178 height 27
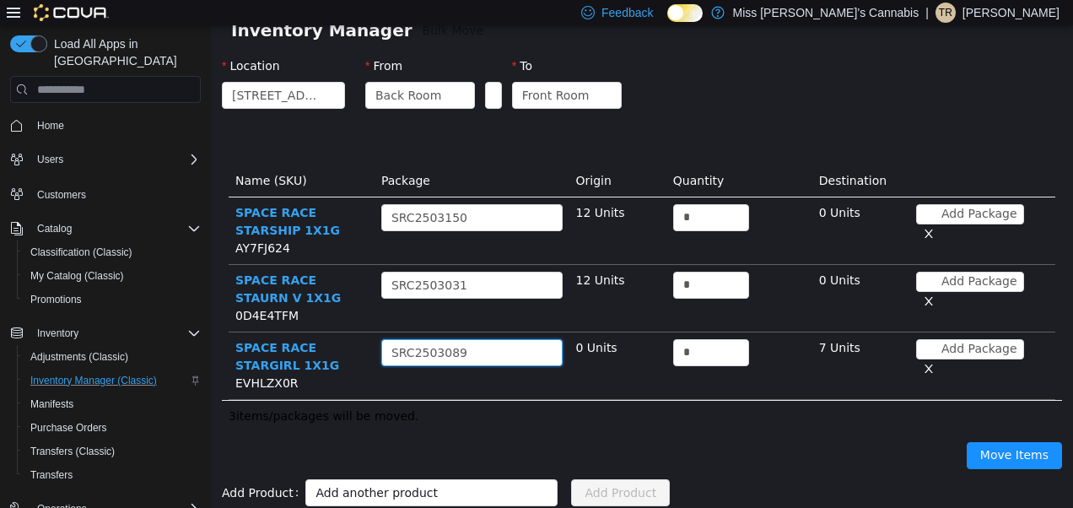
click at [456, 340] on div "Choose Package SRC2503089" at bounding box center [467, 352] width 150 height 25
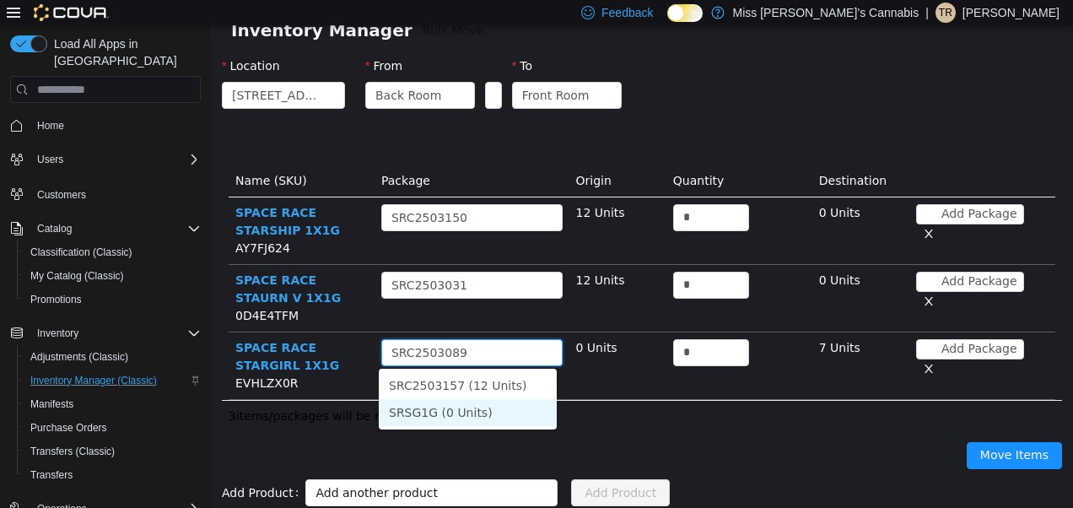
click at [457, 401] on li "SRSG1G (0 Units)" at bounding box center [468, 412] width 178 height 27
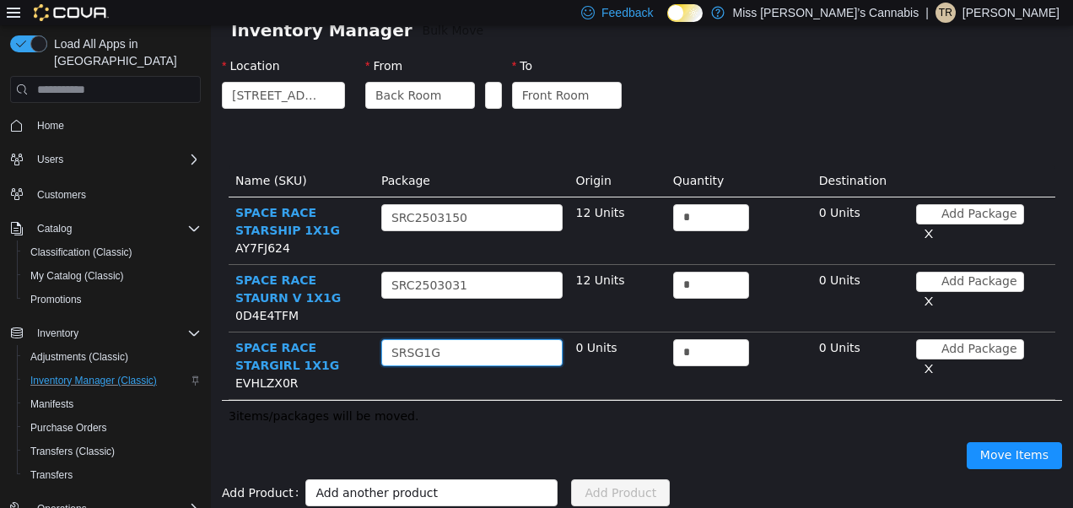
click at [449, 340] on div "Choose Package SRSG1G" at bounding box center [467, 352] width 150 height 25
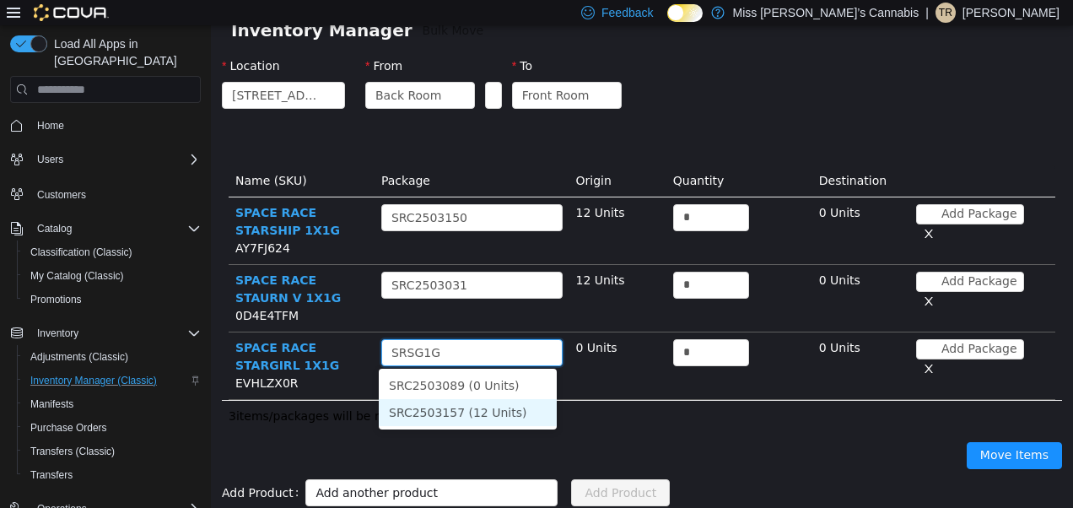
click at [452, 405] on li "SRC2503157 (12 Units)" at bounding box center [468, 412] width 178 height 27
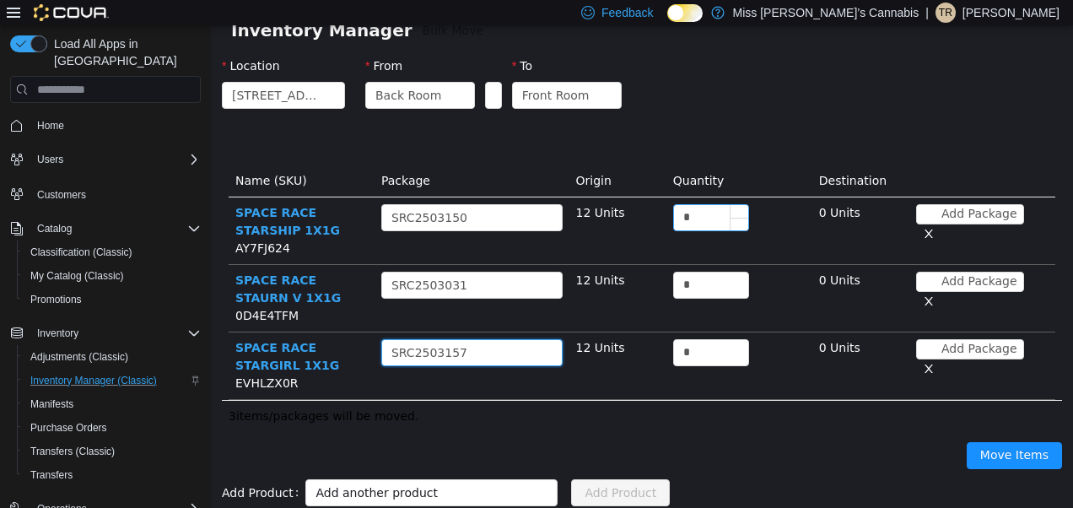
click at [689, 217] on input "*" at bounding box center [711, 217] width 74 height 25
type input "**"
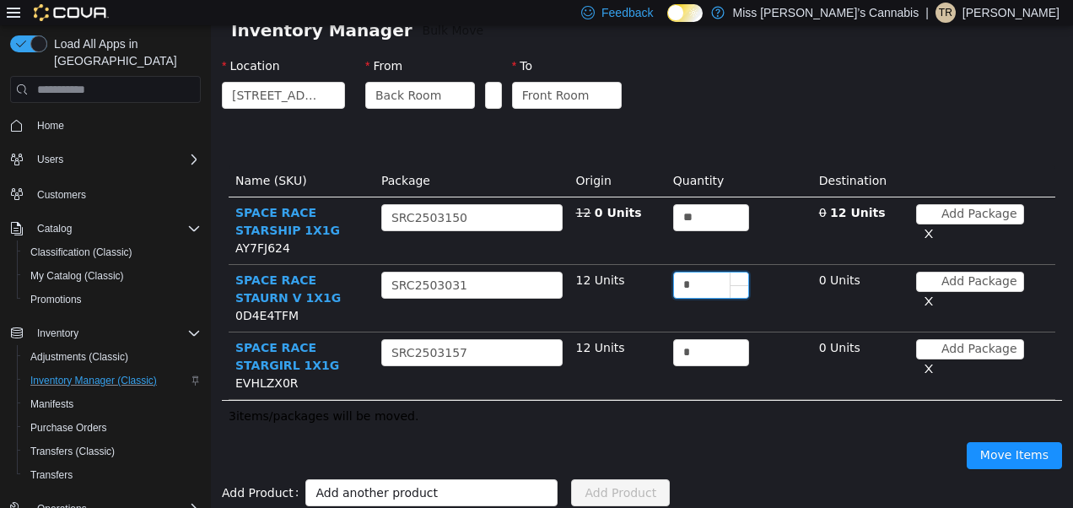
click at [689, 280] on input "*" at bounding box center [711, 285] width 74 height 25
type input "**"
click at [691, 346] on input "*" at bounding box center [711, 352] width 74 height 25
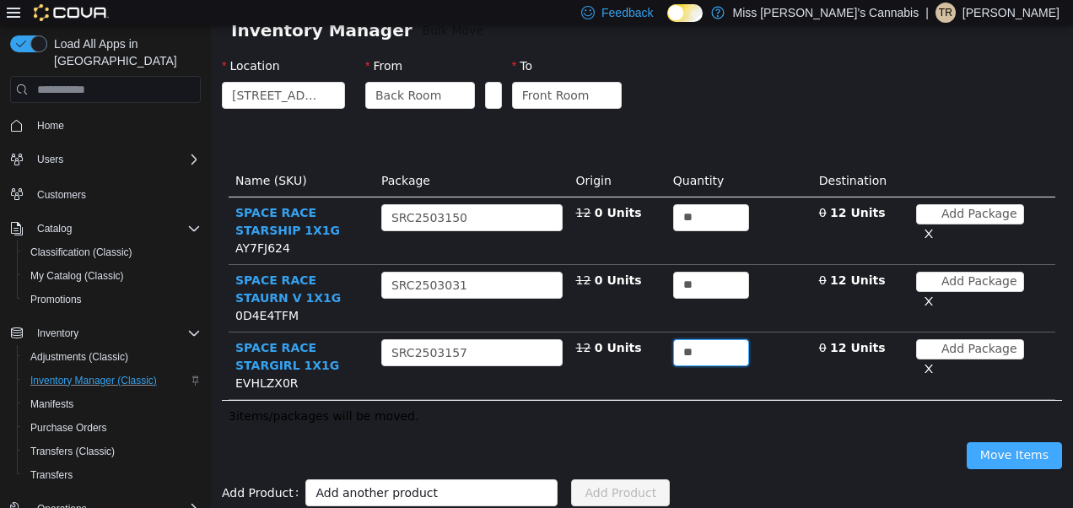
type input "**"
click at [996, 460] on button "Move Items" at bounding box center [1014, 455] width 95 height 27
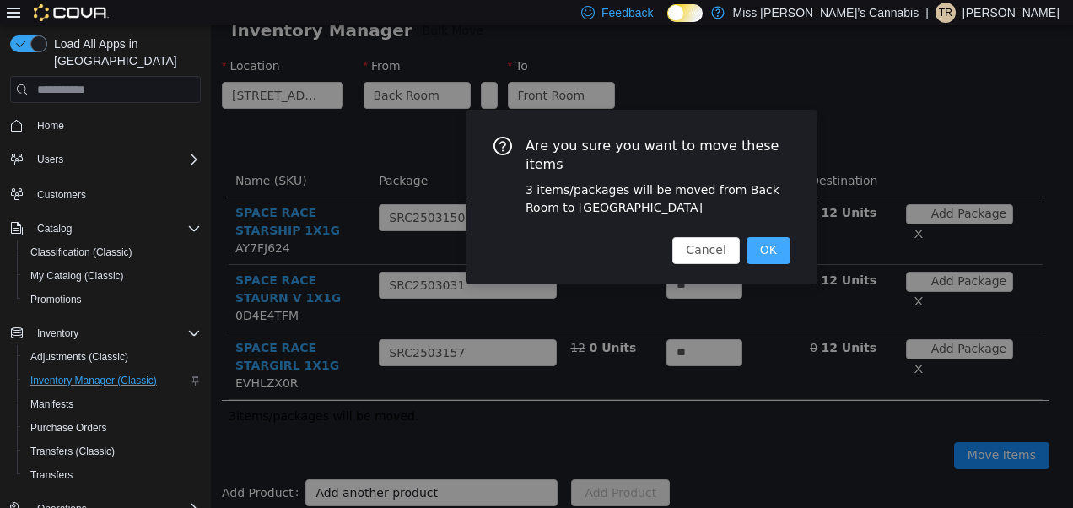
click at [776, 240] on button "OK" at bounding box center [769, 250] width 44 height 27
